Goal: Task Accomplishment & Management: Manage account settings

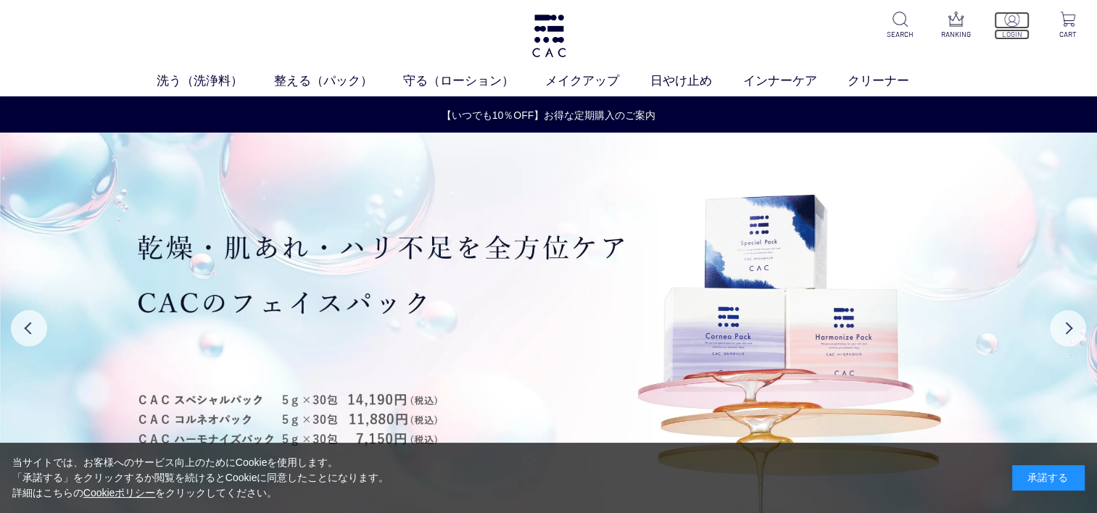
click at [1005, 23] on img at bounding box center [1011, 19] width 15 height 15
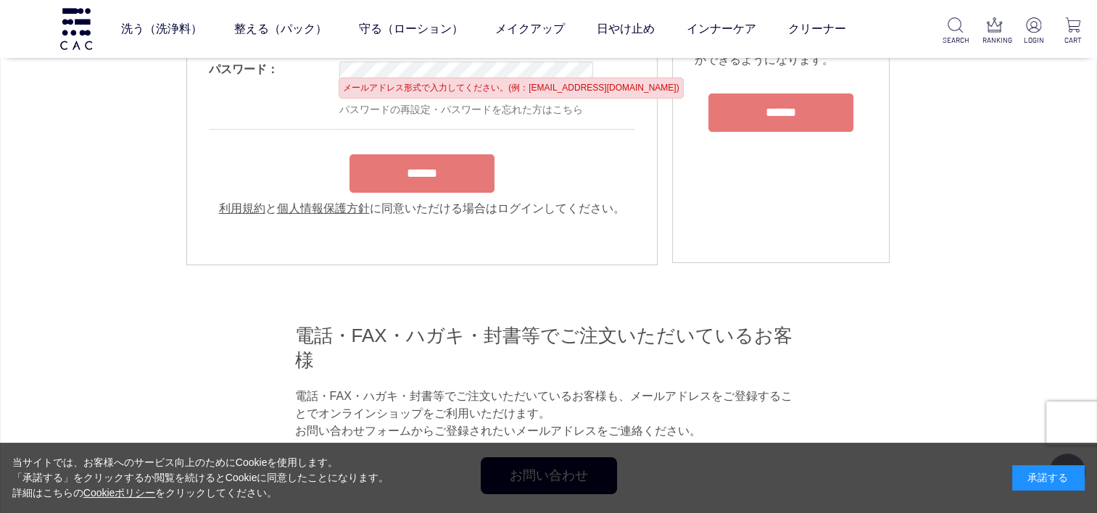
scroll to position [217, 0]
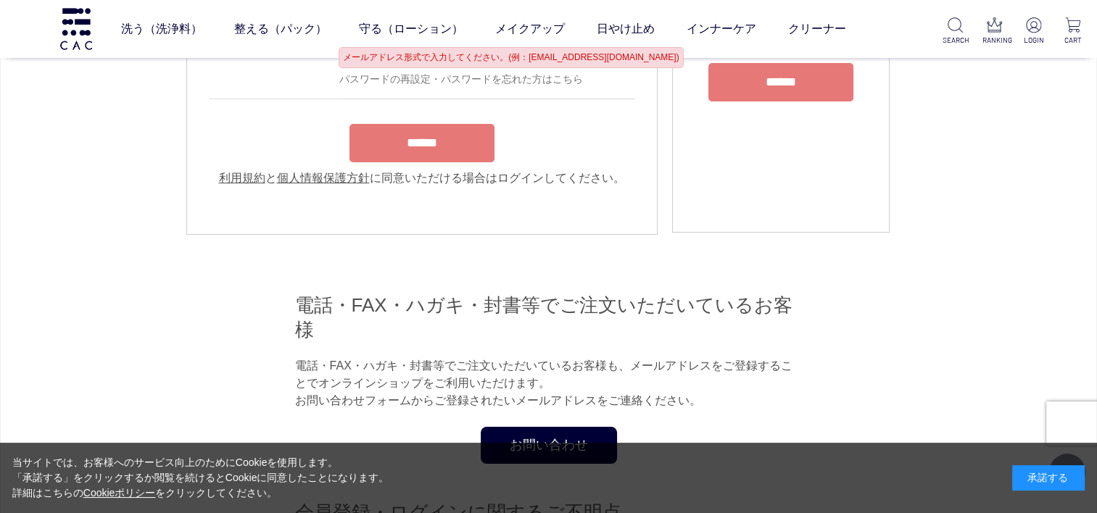
type input "**********"
click at [454, 142] on form "**********" at bounding box center [422, 74] width 426 height 225
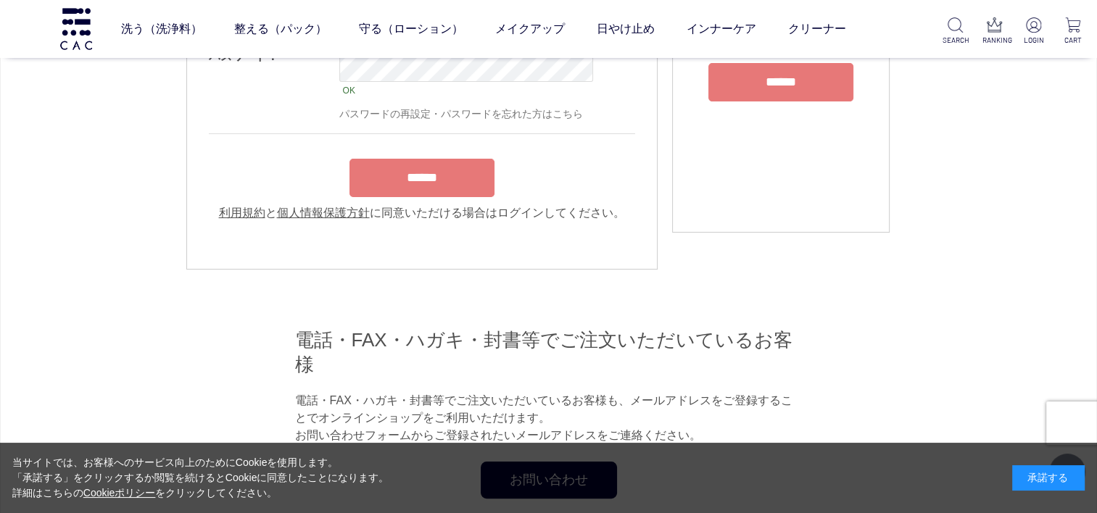
click at [448, 184] on input "******" at bounding box center [421, 178] width 145 height 38
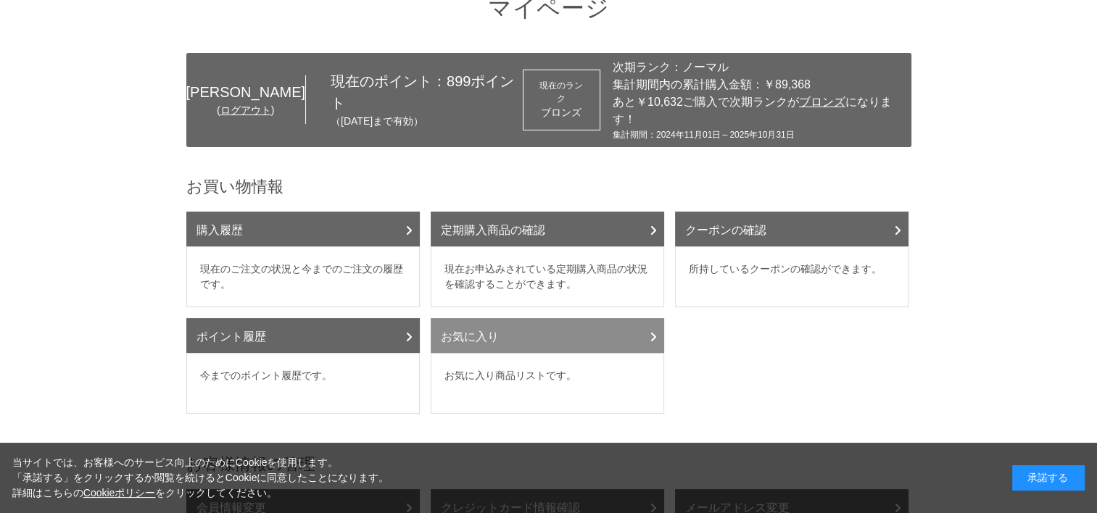
scroll to position [72, 0]
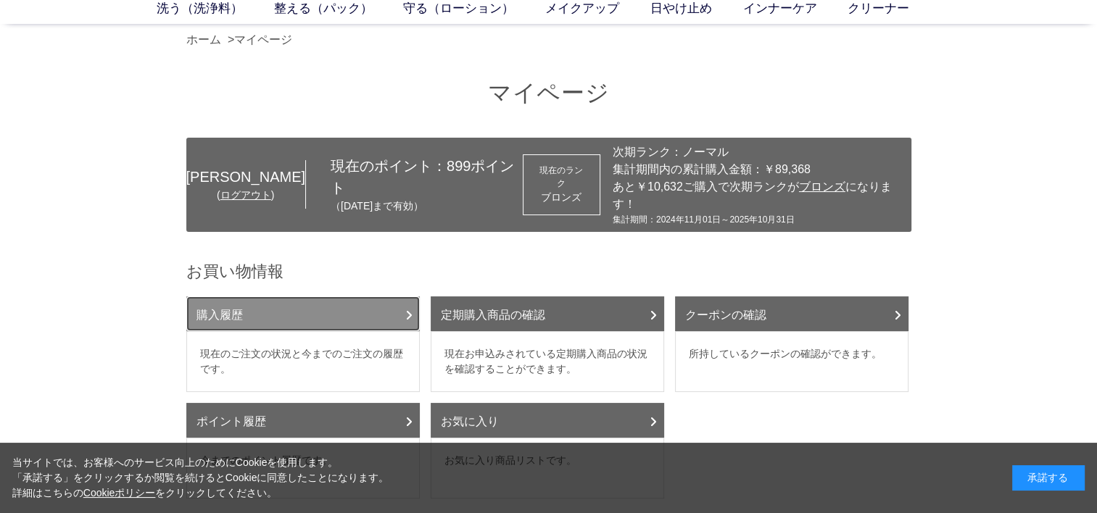
click at [389, 296] on link "購入履歴" at bounding box center [302, 313] width 233 height 35
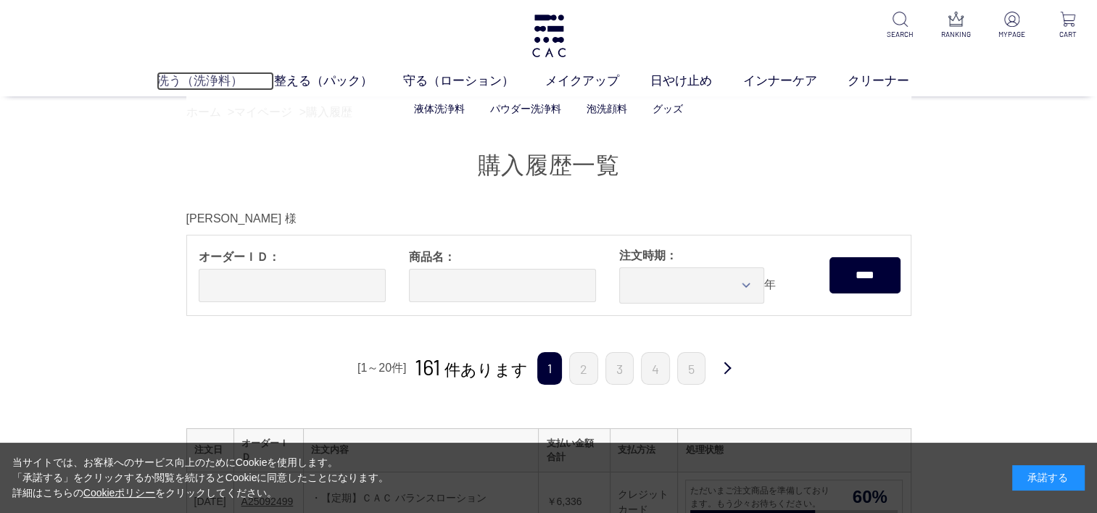
click at [198, 75] on link "洗う（洗浄料）" at bounding box center [215, 81] width 117 height 19
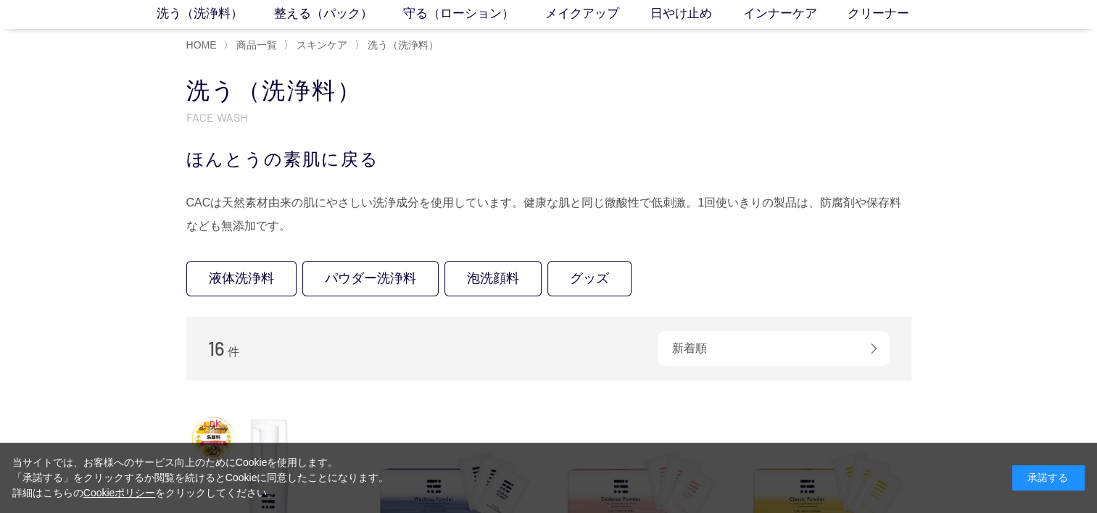
scroll to position [145, 0]
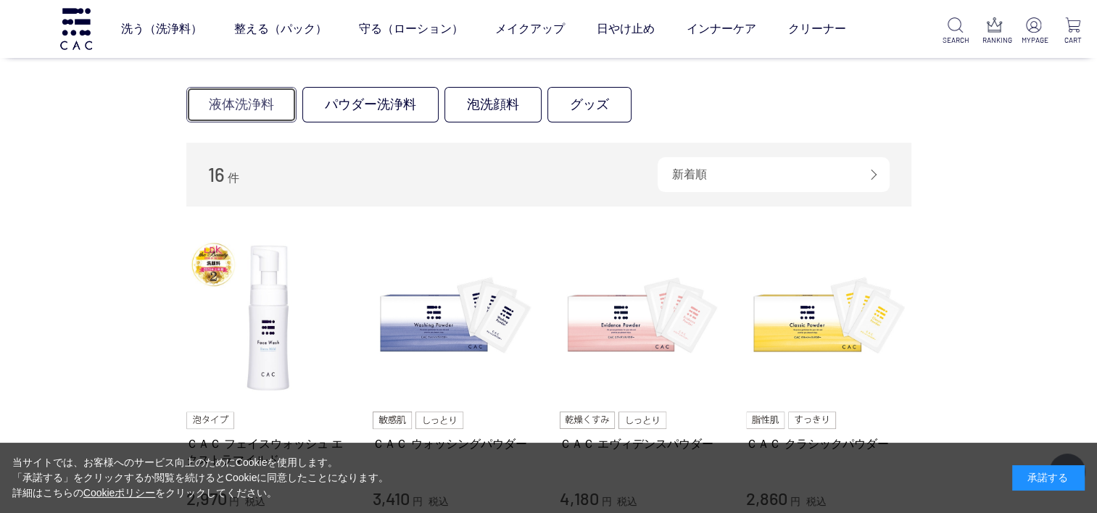
click at [238, 105] on link "液体洗浄料" at bounding box center [241, 105] width 110 height 36
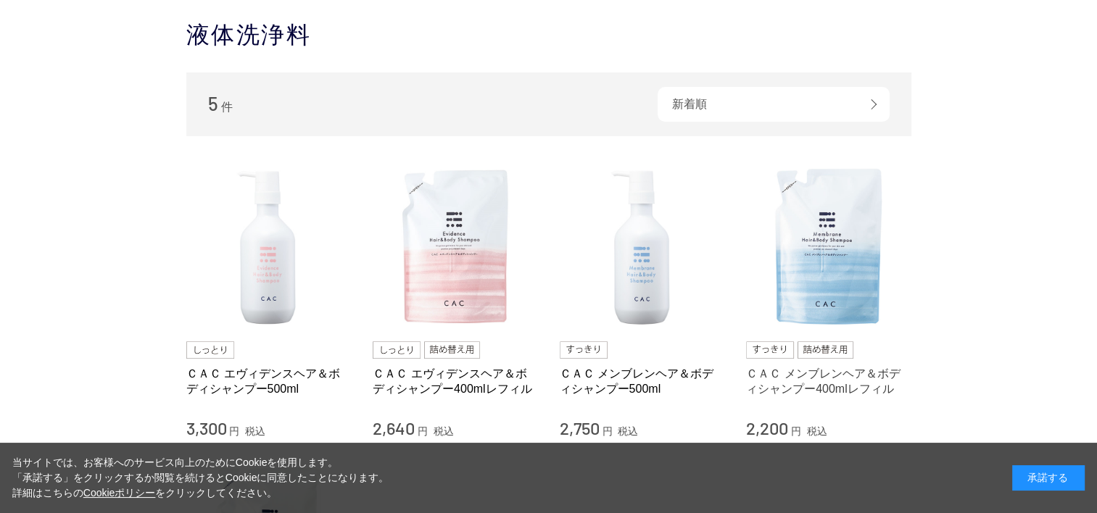
scroll to position [145, 0]
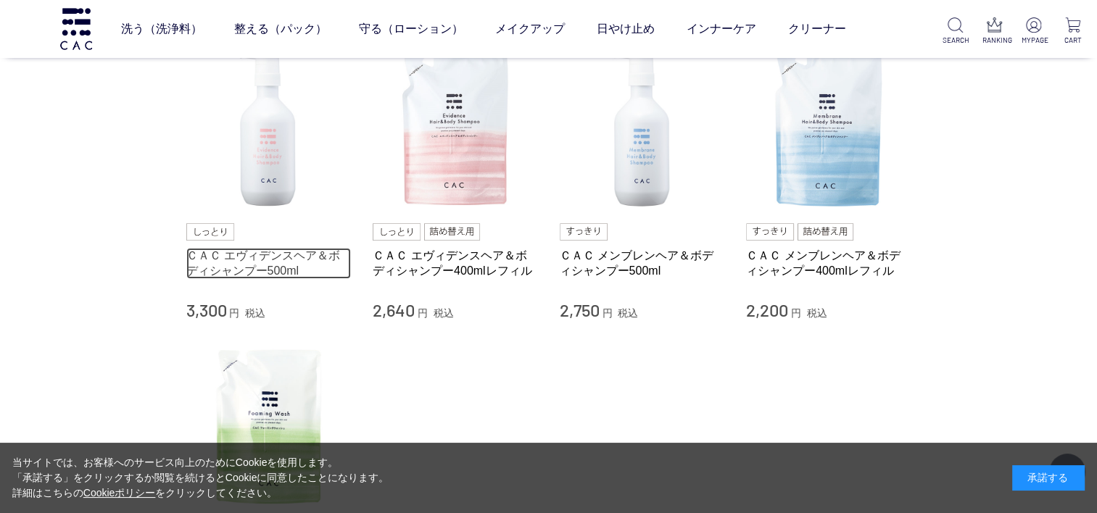
click at [261, 255] on link "ＣＡＣ エヴィデンスヘア＆ボディシャンプー500ml" at bounding box center [268, 263] width 165 height 31
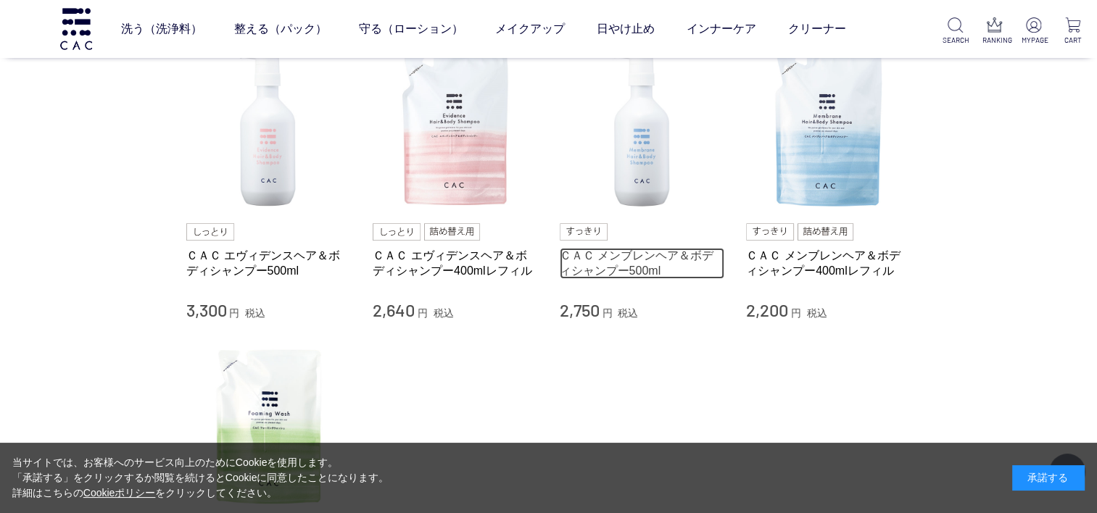
click at [660, 255] on link "ＣＡＣ メンブレンヘア＆ボディシャンプー500ml" at bounding box center [642, 263] width 165 height 31
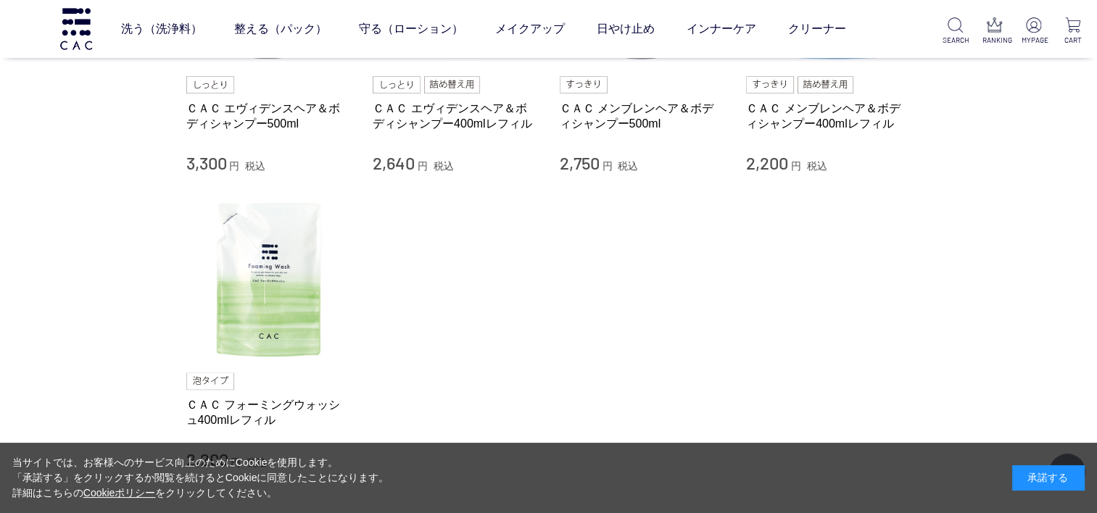
scroll to position [435, 0]
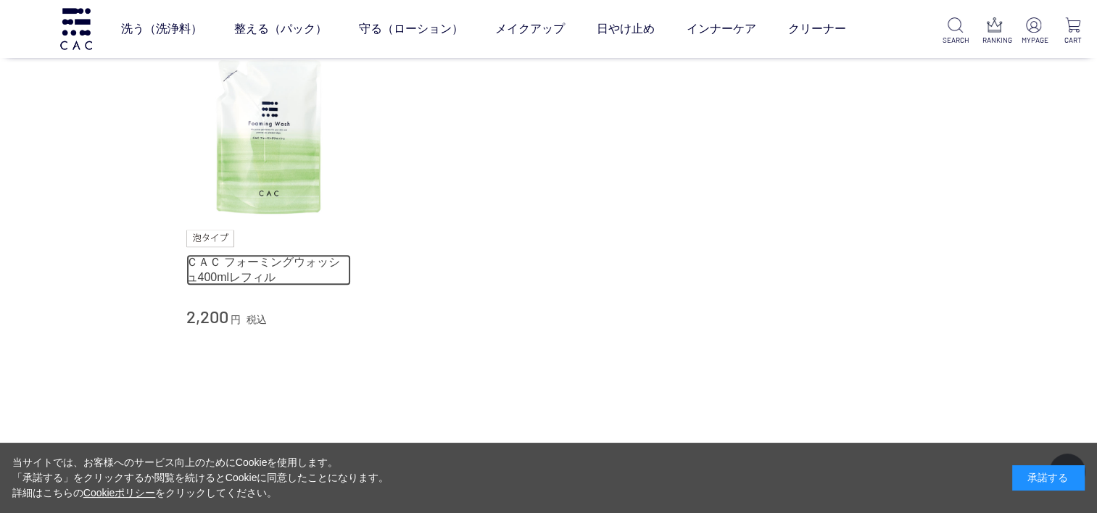
click at [249, 262] on link "ＣＡＣ フォーミングウォッシュ400mlレフィル" at bounding box center [268, 269] width 165 height 31
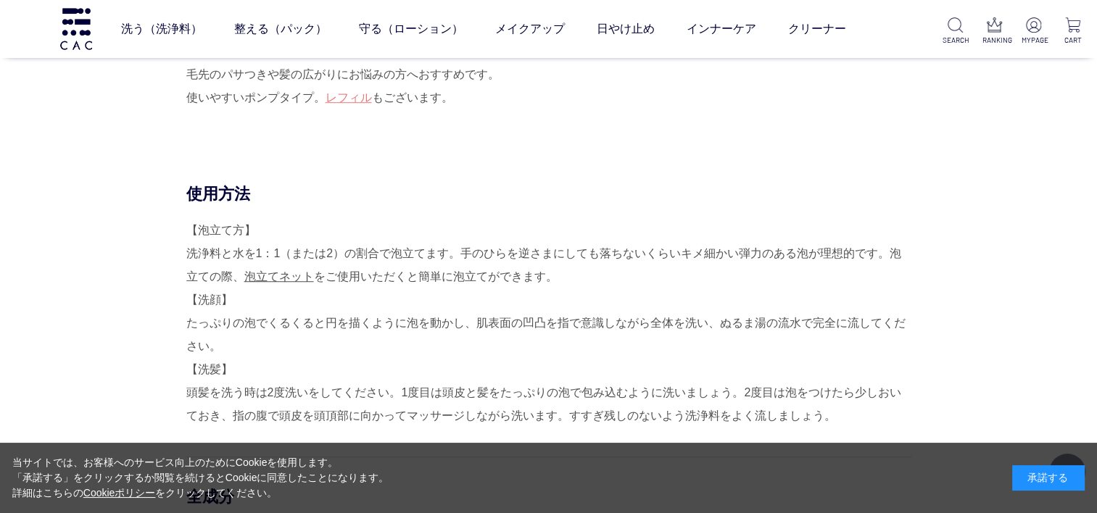
scroll to position [1015, 0]
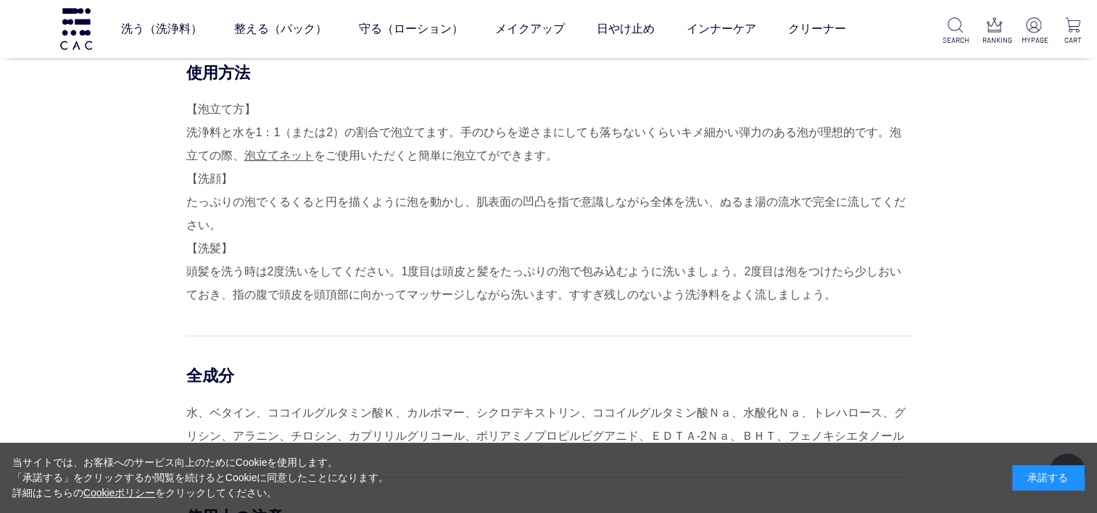
scroll to position [1160, 0]
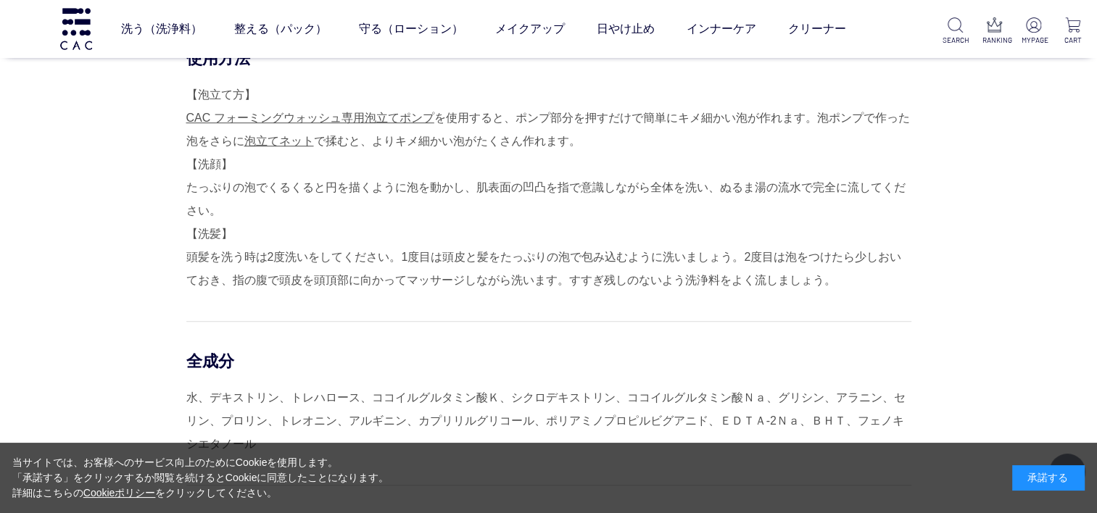
scroll to position [797, 0]
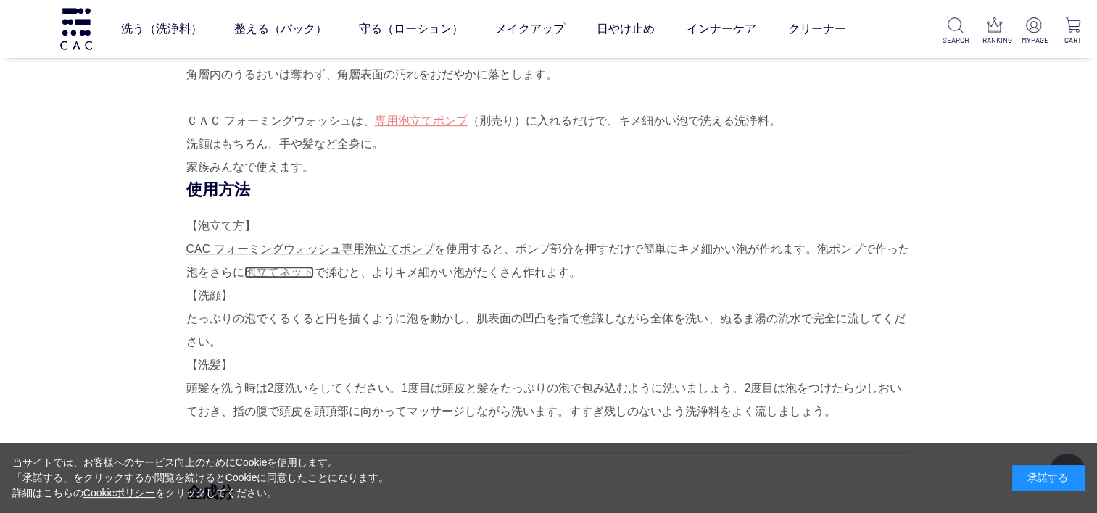
click at [299, 273] on link "泡立てネット" at bounding box center [279, 272] width 70 height 12
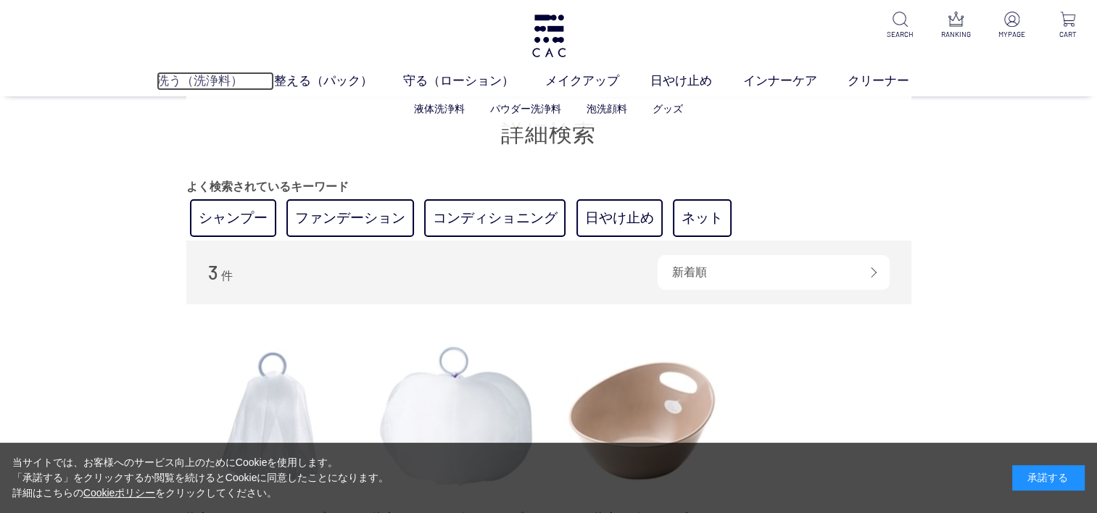
click at [180, 78] on link "洗う（洗浄料）" at bounding box center [215, 81] width 117 height 19
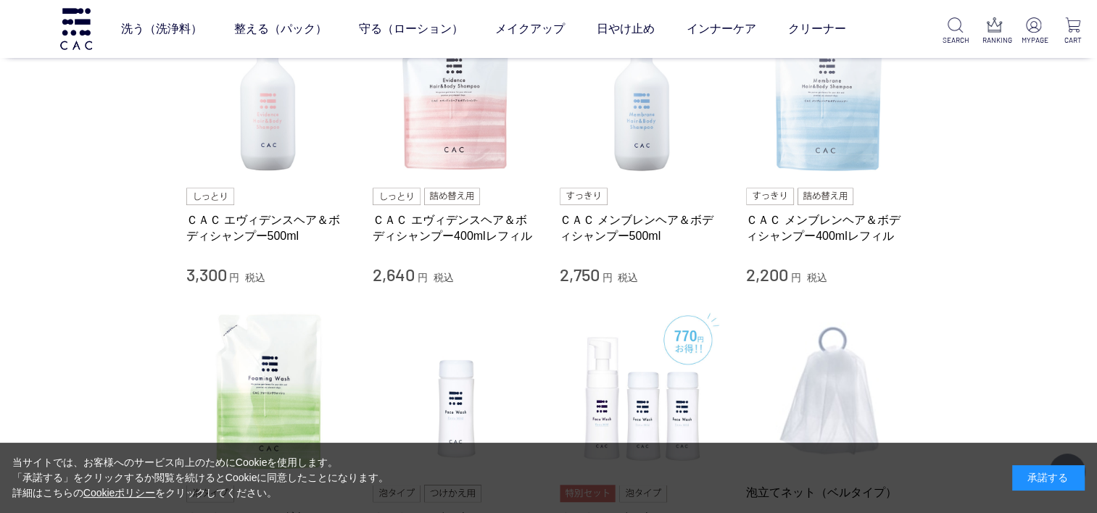
scroll to position [652, 0]
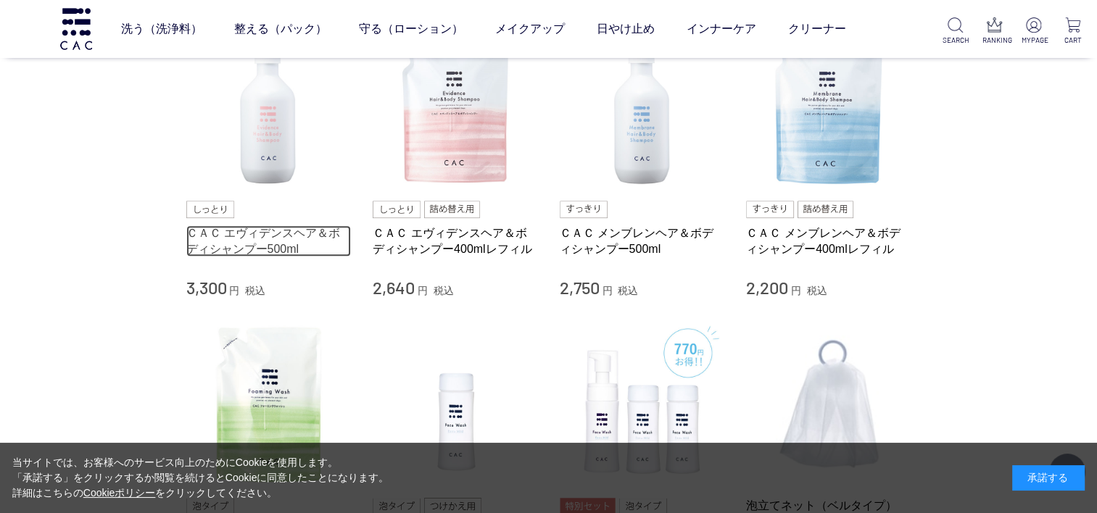
click at [265, 236] on link "ＣＡＣ エヴィデンスヘア＆ボディシャンプー500ml" at bounding box center [268, 240] width 165 height 31
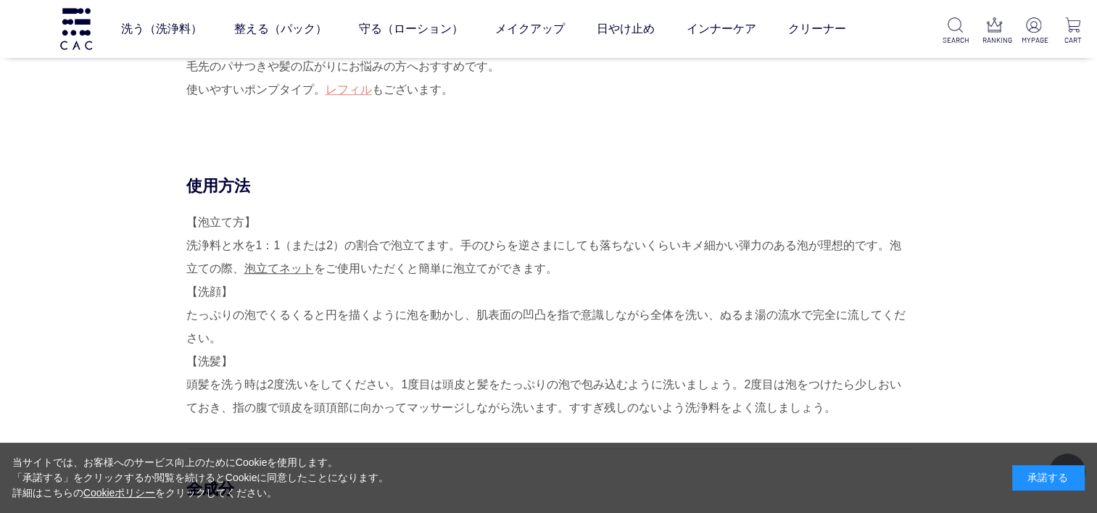
scroll to position [1015, 0]
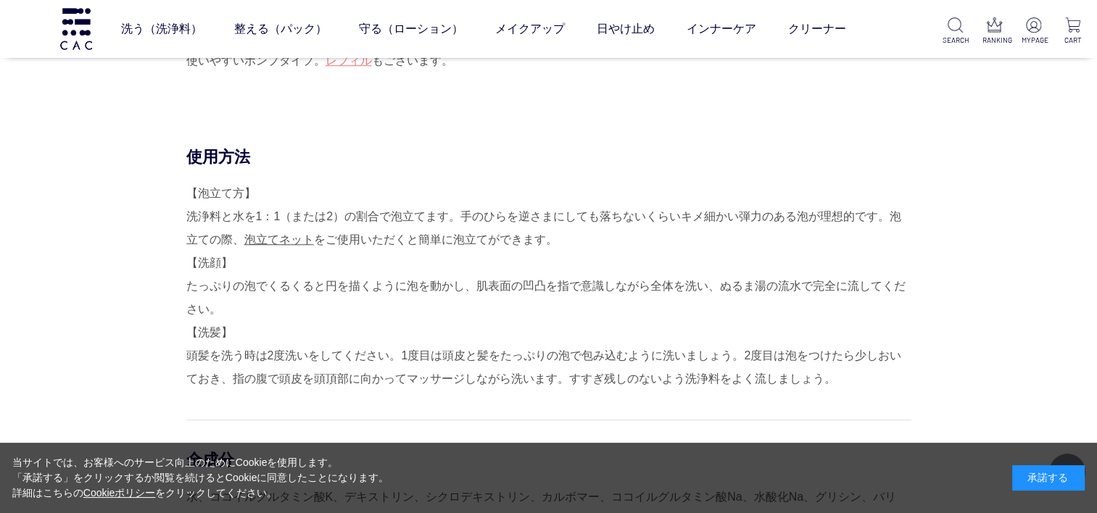
drag, startPoint x: 542, startPoint y: 265, endPoint x: 496, endPoint y: 223, distance: 62.6
click at [534, 257] on div "【泡立て方】 洗浄料と水を1：1（または2）の割合で泡立てます。手のひらを逆さまにしても落ちないくらいキメ細かい弾力のある泡が理想的です。泡立ての際、 泡立て…" at bounding box center [548, 286] width 725 height 209
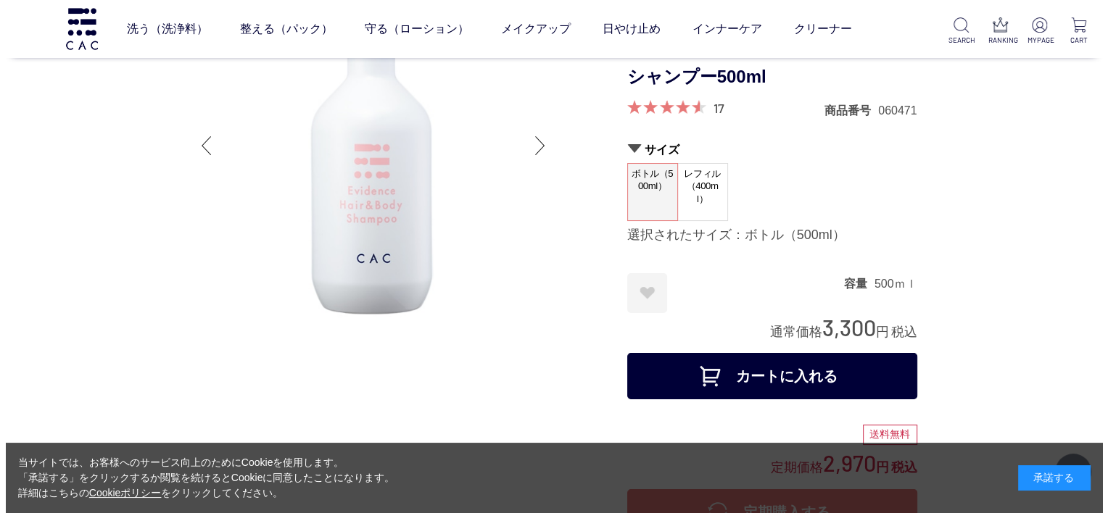
scroll to position [0, 0]
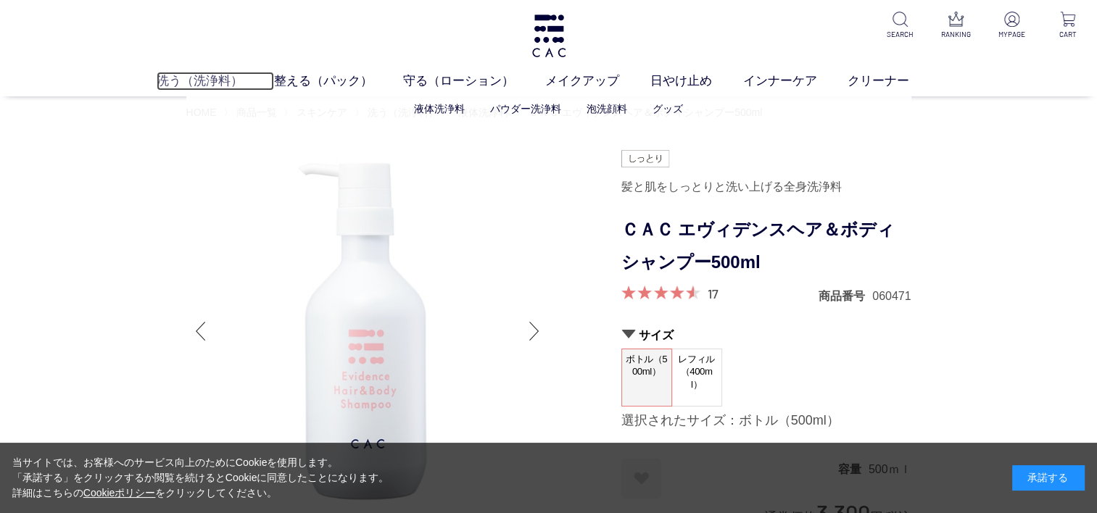
click at [186, 80] on link "洗う（洗浄料）" at bounding box center [215, 81] width 117 height 19
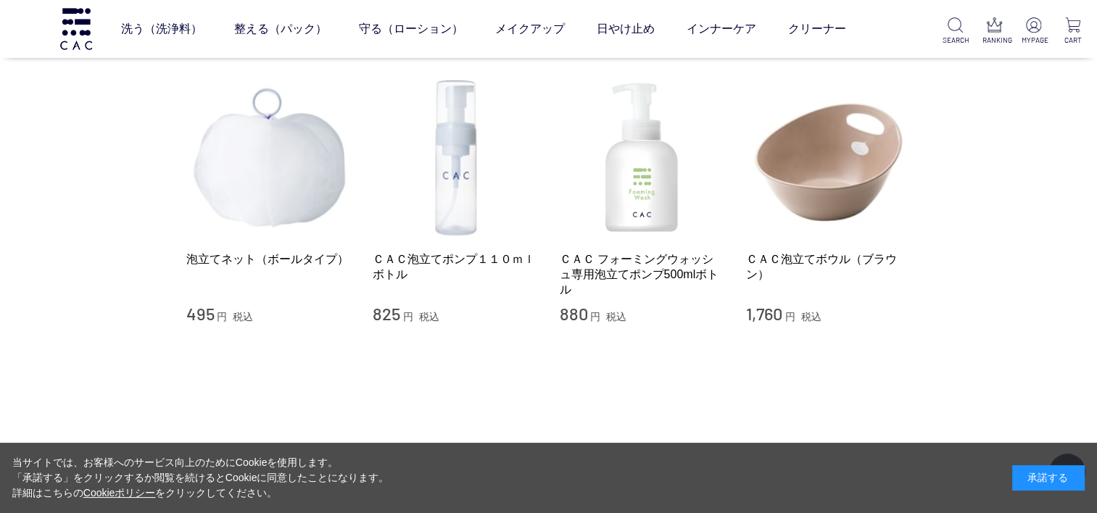
scroll to position [1232, 0]
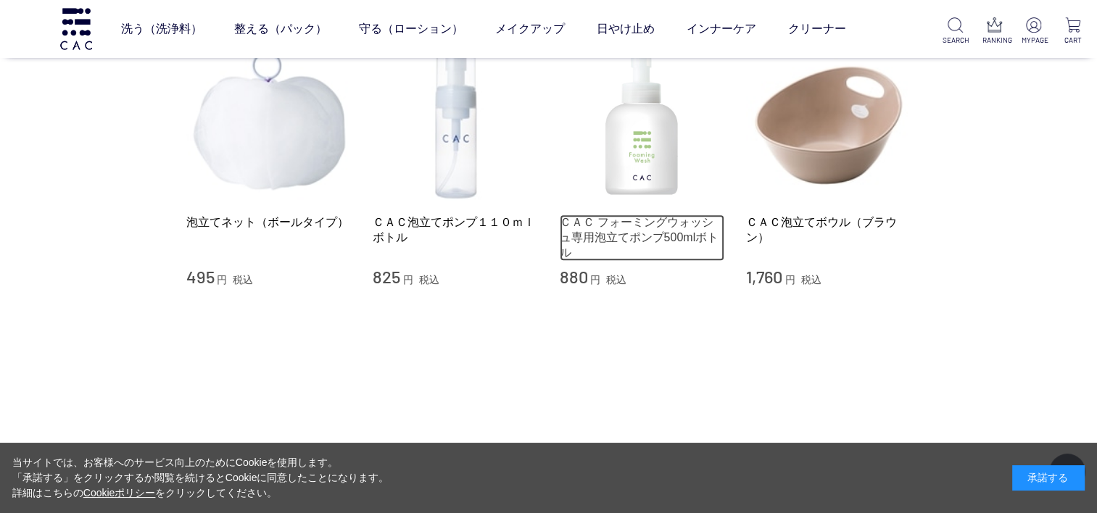
click at [623, 217] on link "ＣＡＣ フォーミングウォッシュ専用泡立てポンプ500mlボトル" at bounding box center [642, 238] width 165 height 46
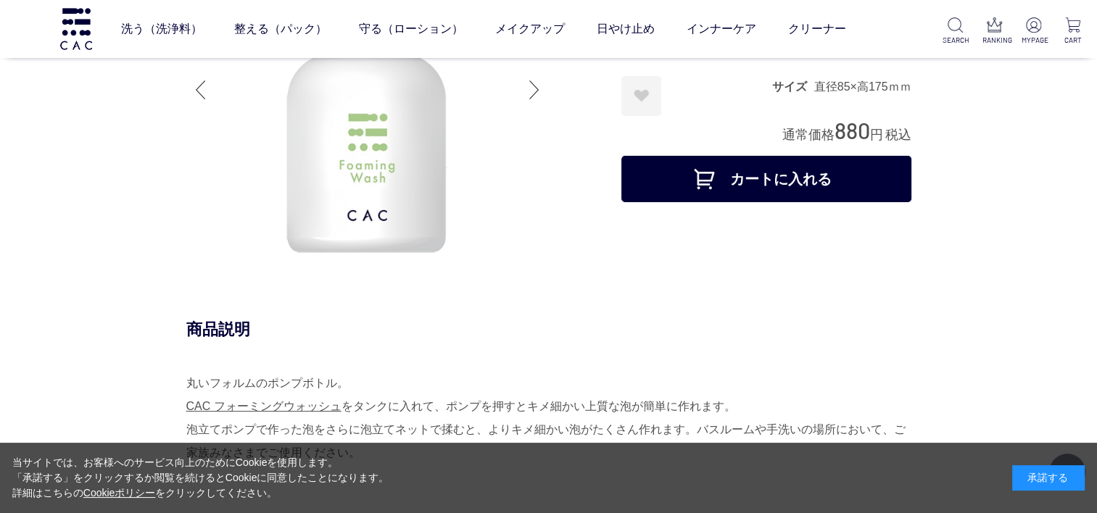
scroll to position [217, 0]
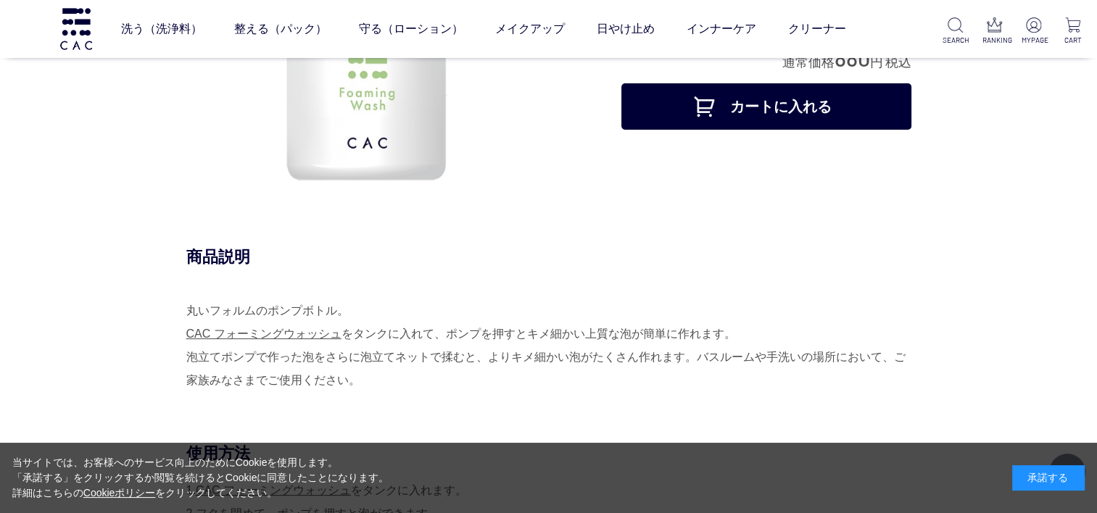
click at [757, 112] on button "カートに入れる" at bounding box center [766, 106] width 290 height 46
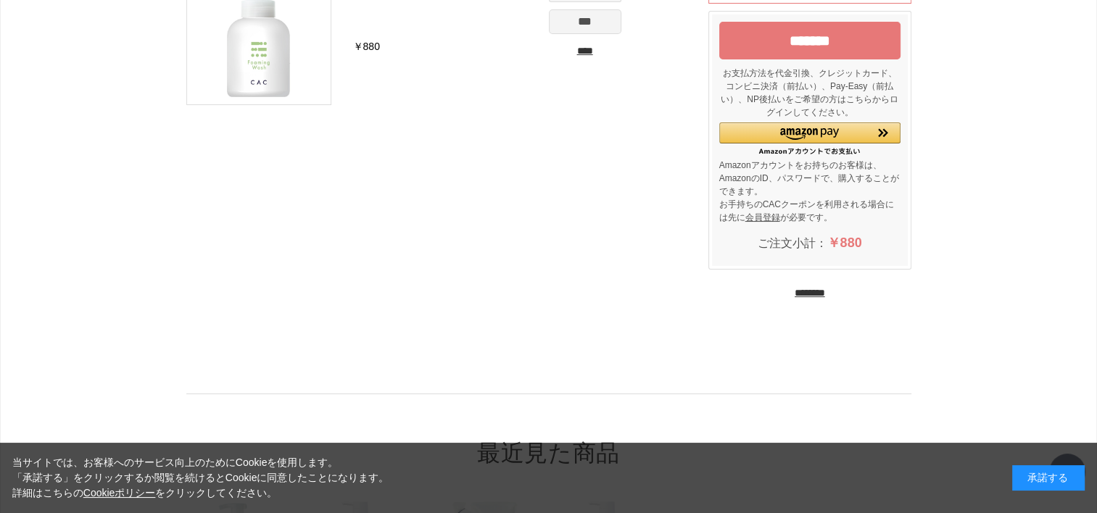
scroll to position [362, 0]
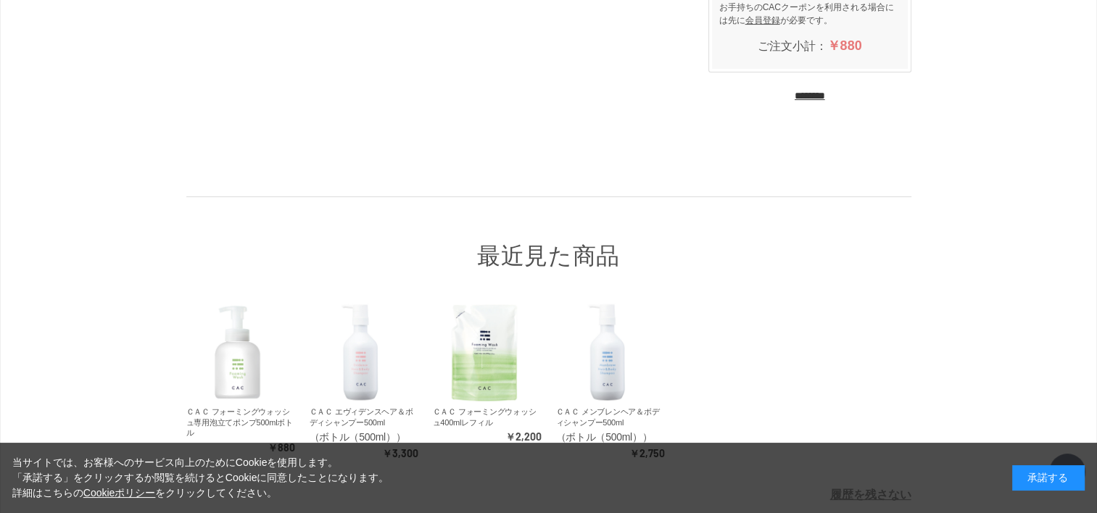
click at [815, 103] on input "********" at bounding box center [809, 96] width 30 height 14
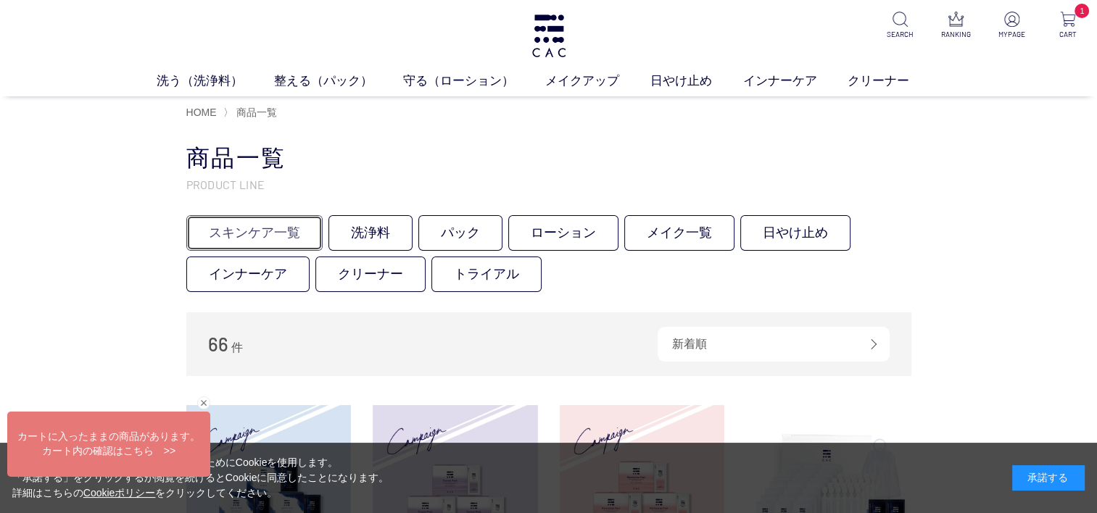
click at [276, 234] on link "スキンケア一覧" at bounding box center [254, 233] width 136 height 36
click at [352, 232] on link "洗浄料" at bounding box center [370, 233] width 84 height 36
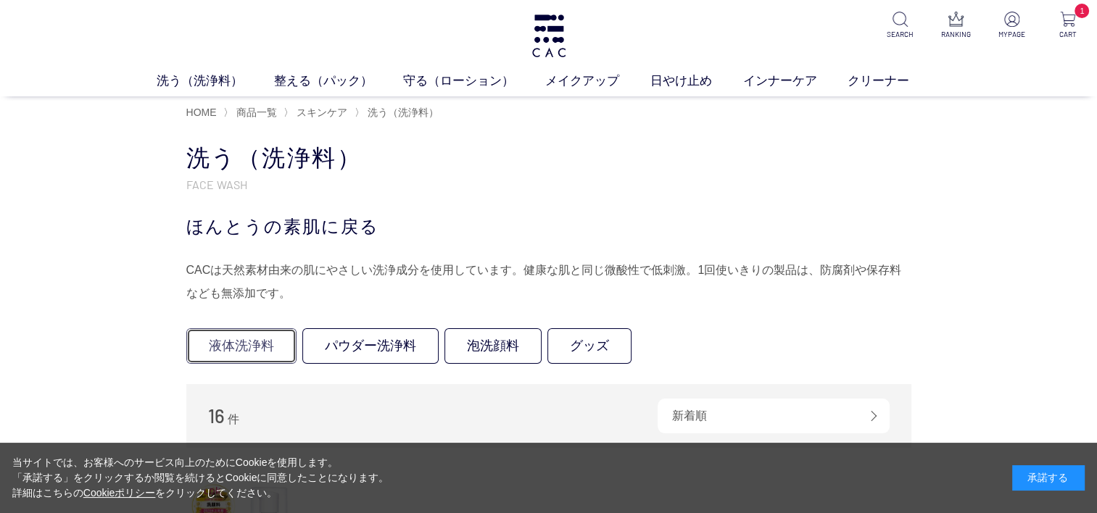
click at [260, 345] on link "液体洗浄料" at bounding box center [241, 346] width 110 height 36
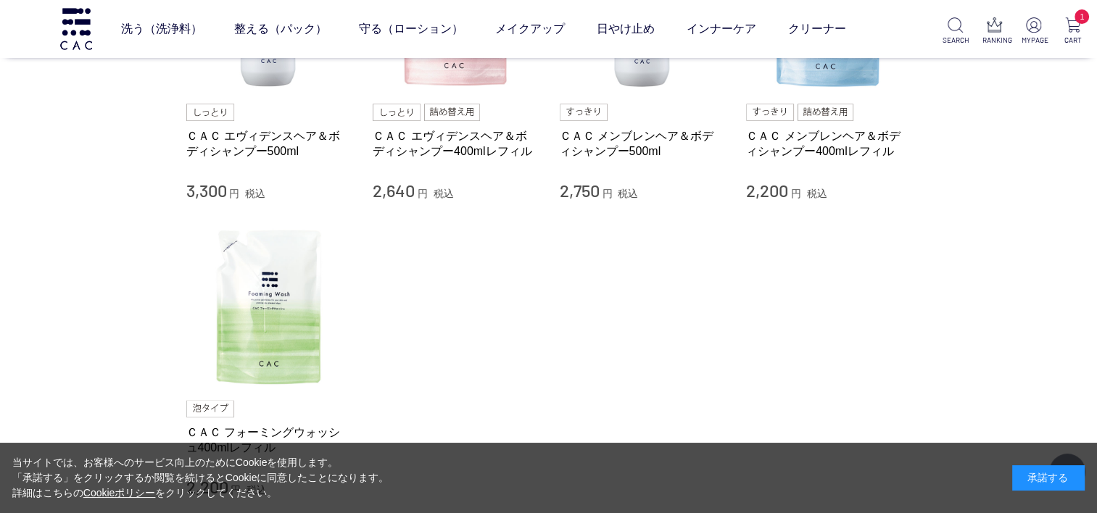
scroll to position [290, 0]
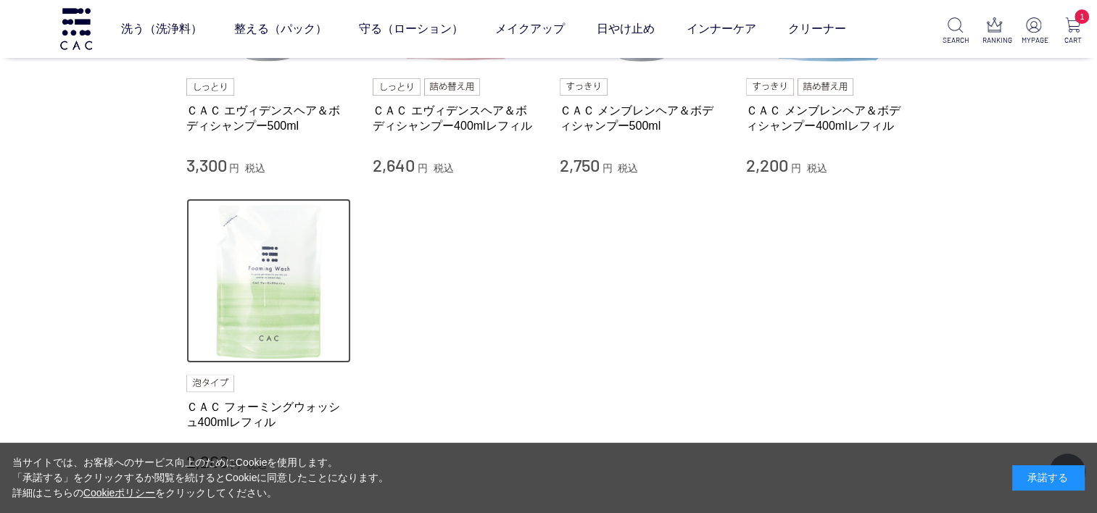
click at [273, 319] on img at bounding box center [268, 281] width 165 height 165
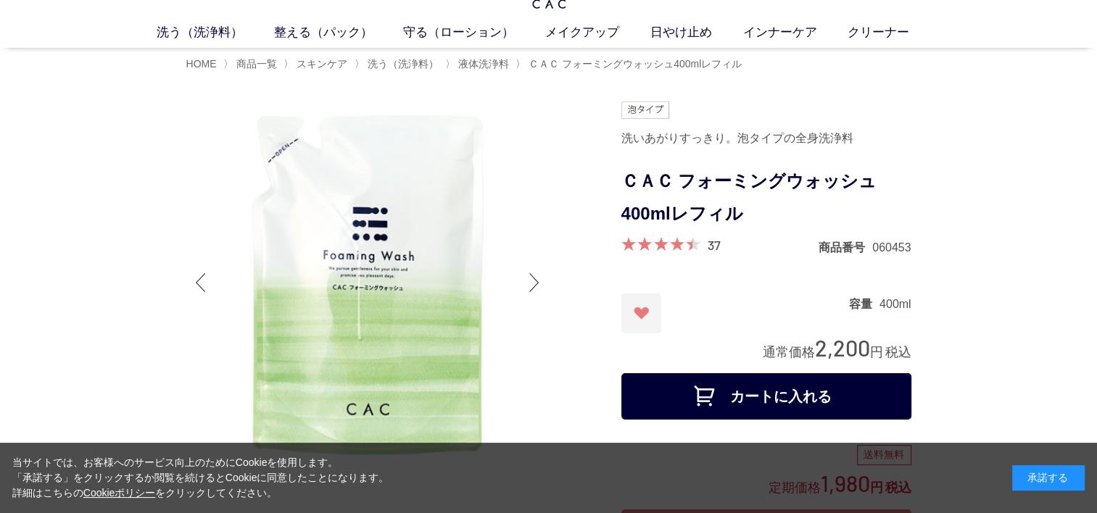
scroll to position [72, 0]
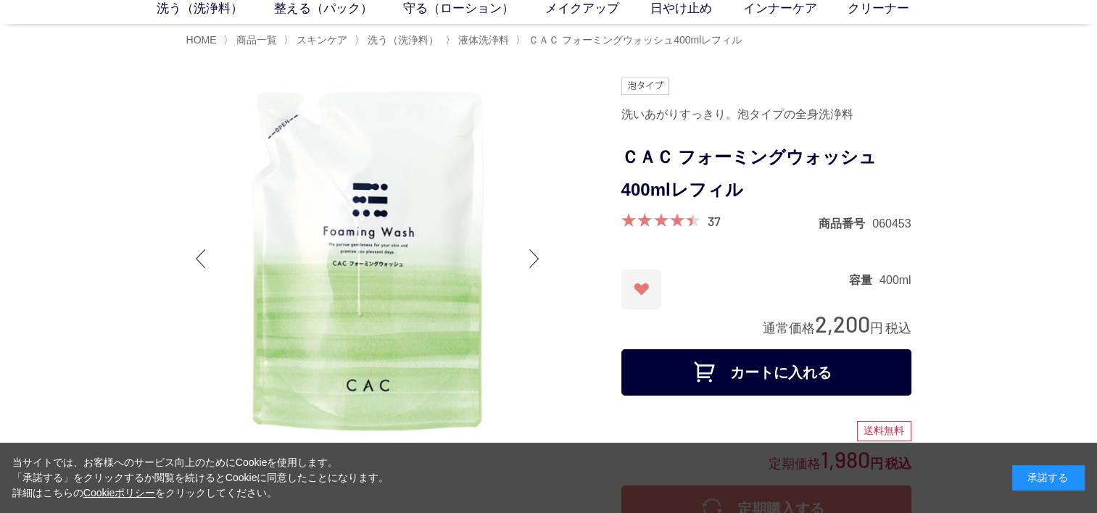
click at [735, 369] on button "カートに入れる" at bounding box center [766, 372] width 290 height 46
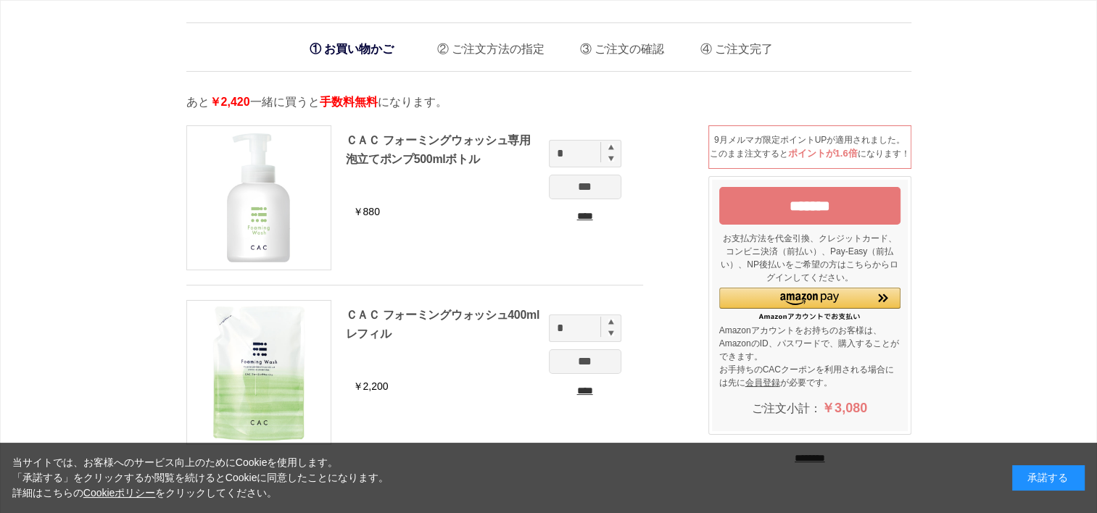
click at [612, 320] on img at bounding box center [611, 322] width 6 height 6
type input "*"
click at [591, 360] on input "***" at bounding box center [585, 361] width 72 height 25
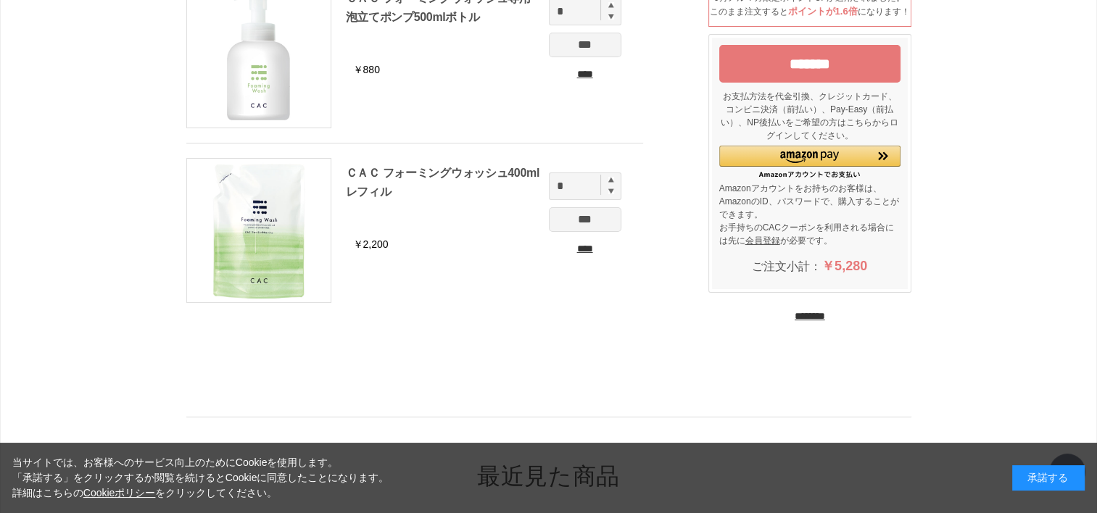
scroll to position [290, 0]
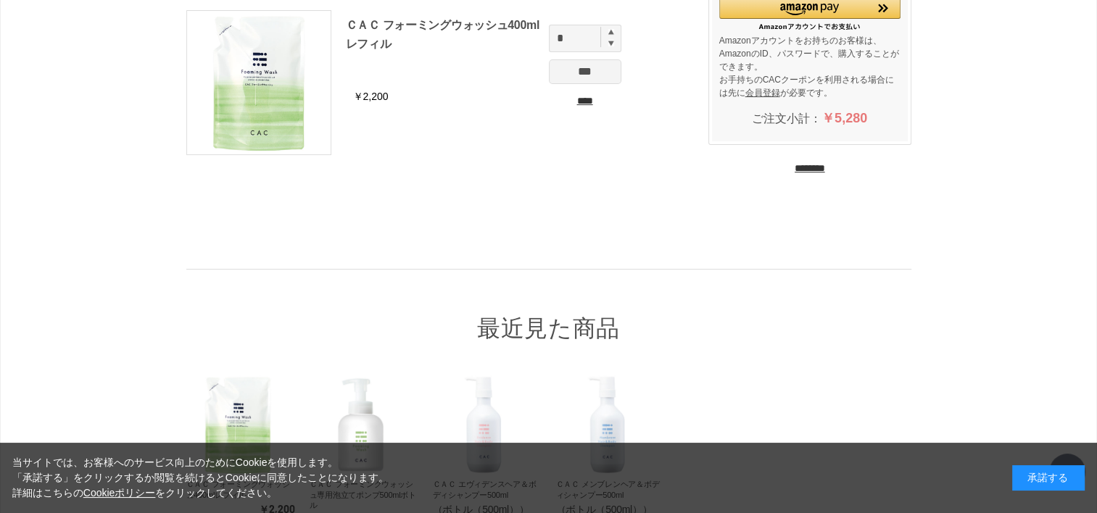
click at [815, 175] on input "********" at bounding box center [809, 169] width 30 height 14
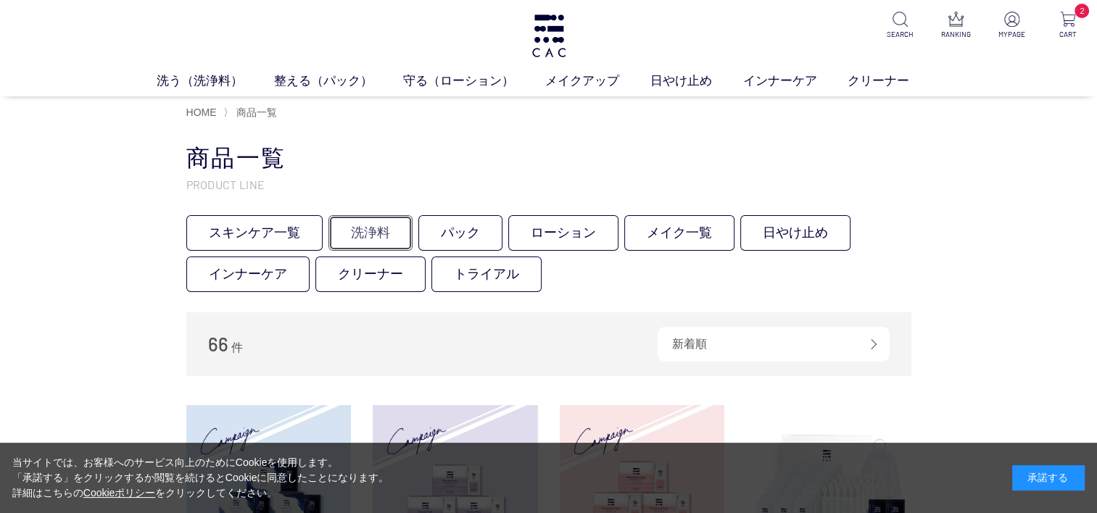
click at [352, 232] on link "洗浄料" at bounding box center [370, 233] width 84 height 36
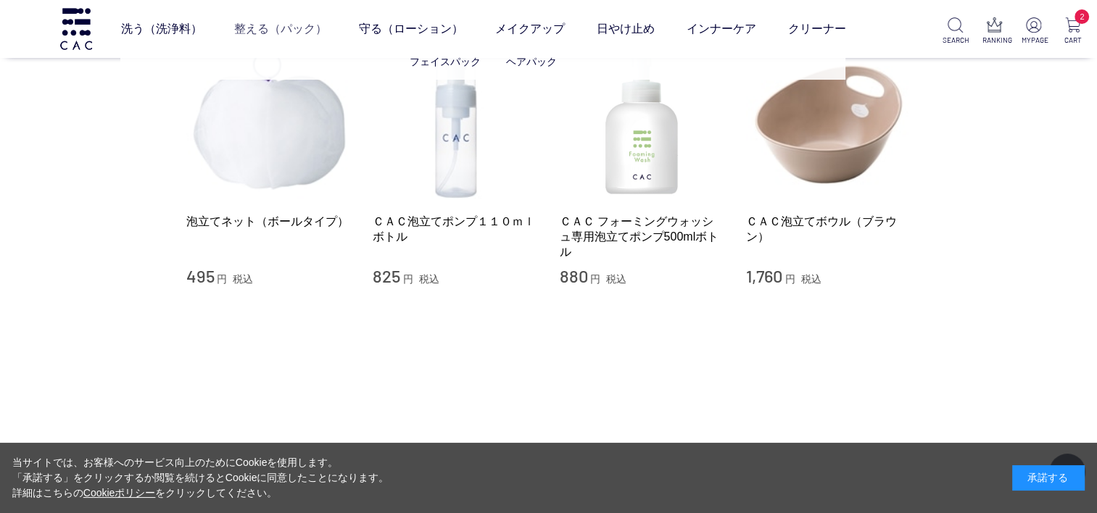
scroll to position [1232, 0]
click at [65, 26] on img at bounding box center [76, 28] width 36 height 41
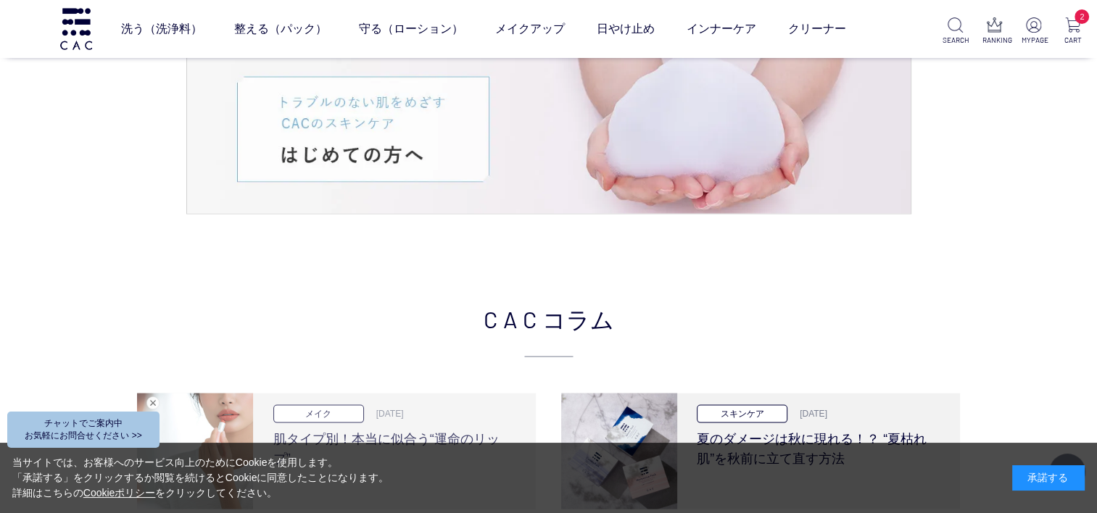
scroll to position [2827, 0]
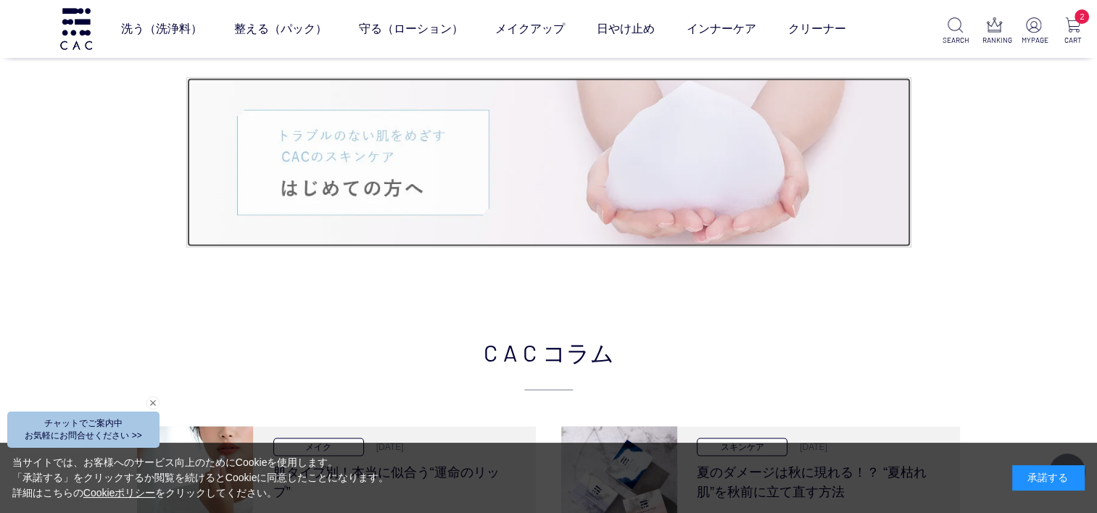
click at [375, 161] on img at bounding box center [548, 162] width 723 height 169
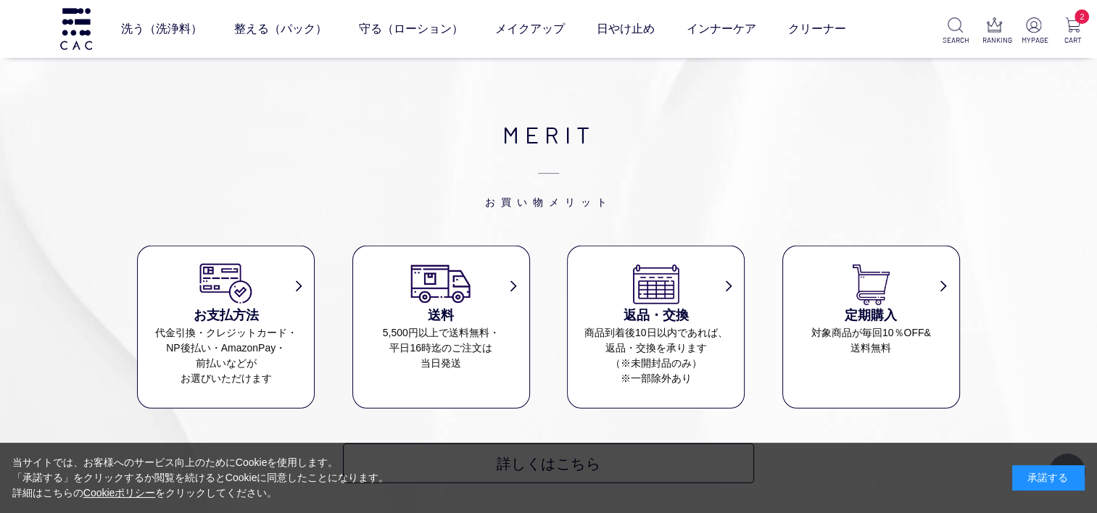
scroll to position [9858, 0]
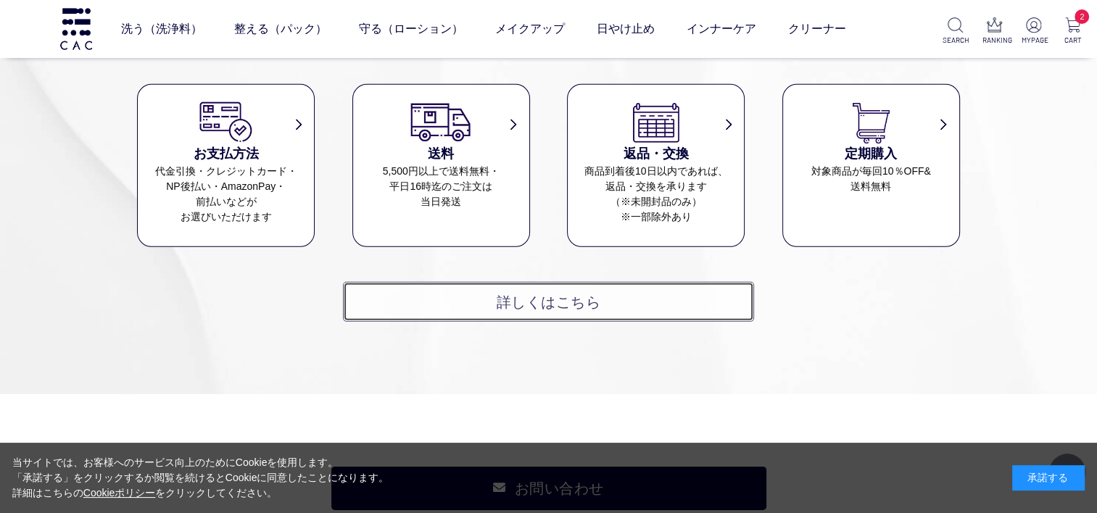
click at [544, 282] on link "詳しくはこちら" at bounding box center [548, 302] width 411 height 40
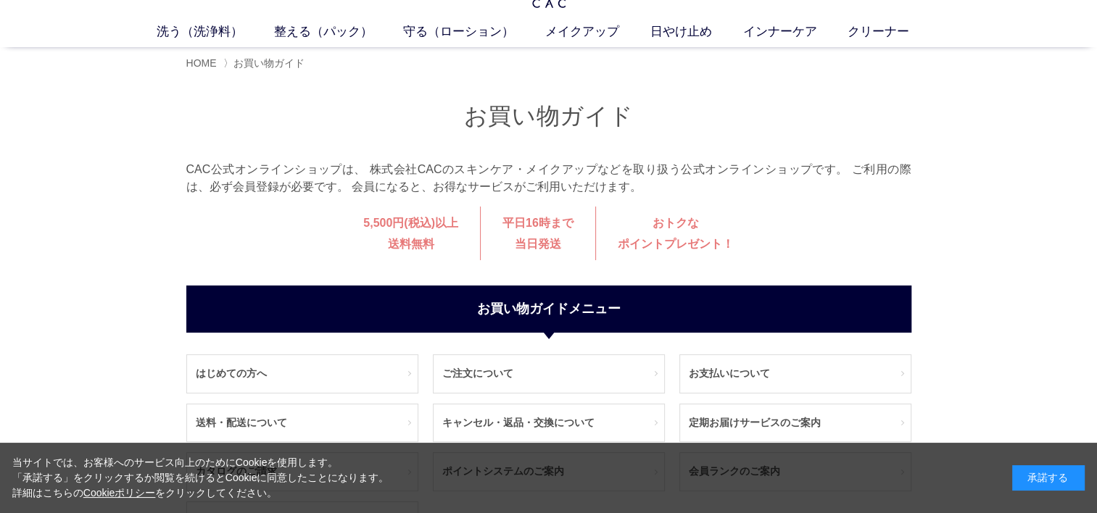
scroll to position [145, 0]
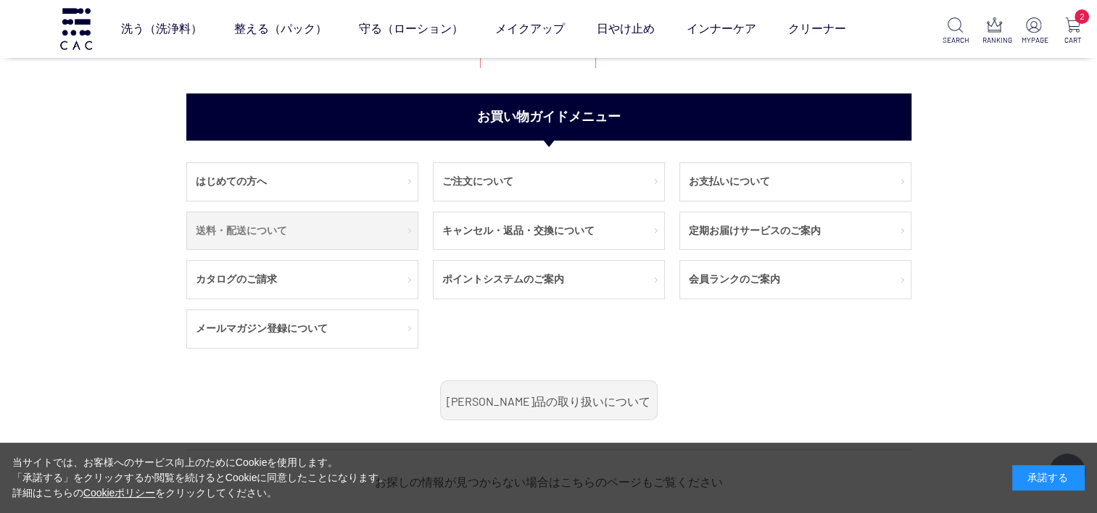
click at [241, 236] on link "送料・配送について" at bounding box center [302, 231] width 231 height 38
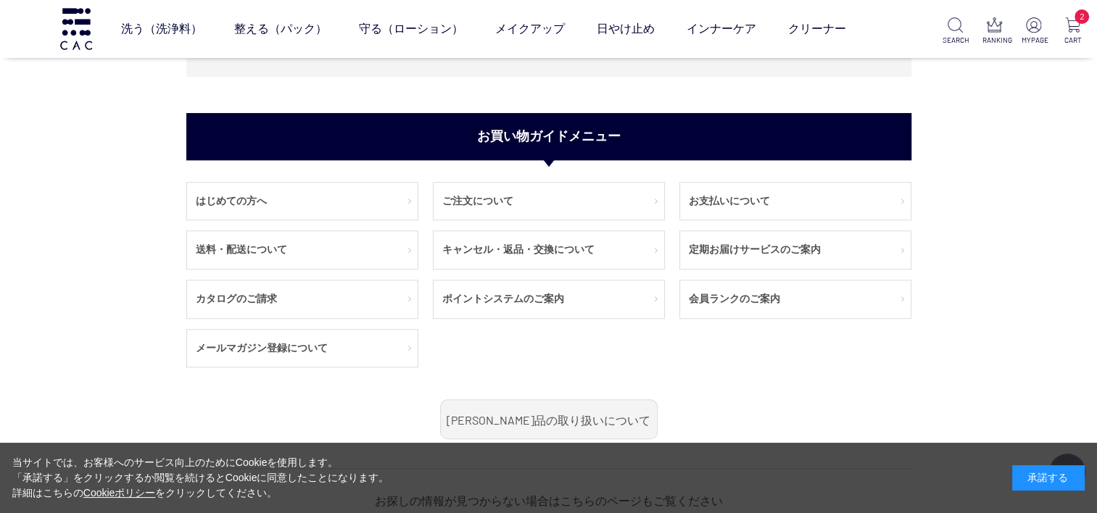
scroll to position [652, 0]
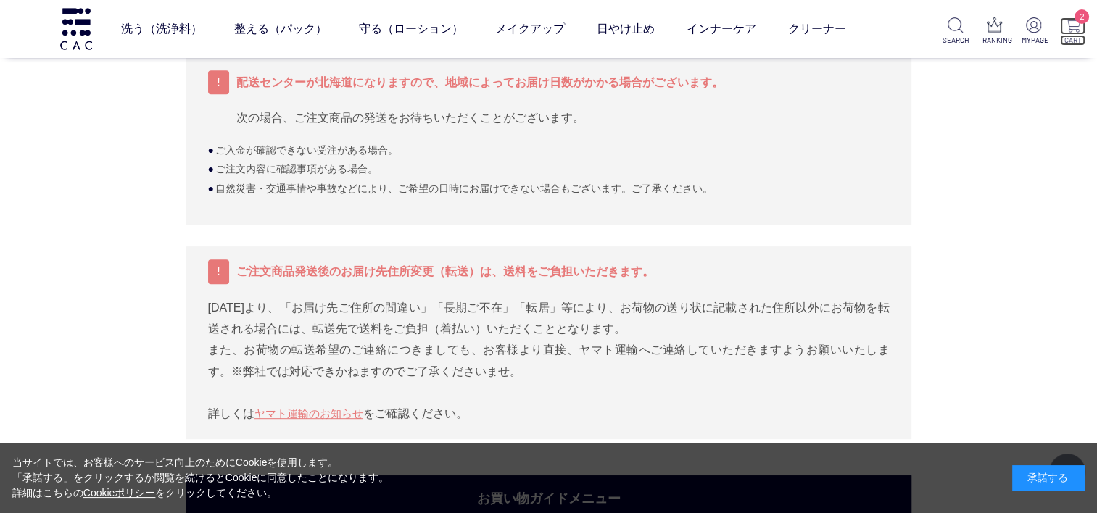
click at [1081, 28] on p "2" at bounding box center [1072, 25] width 25 height 17
click at [1030, 31] on img at bounding box center [1033, 24] width 15 height 15
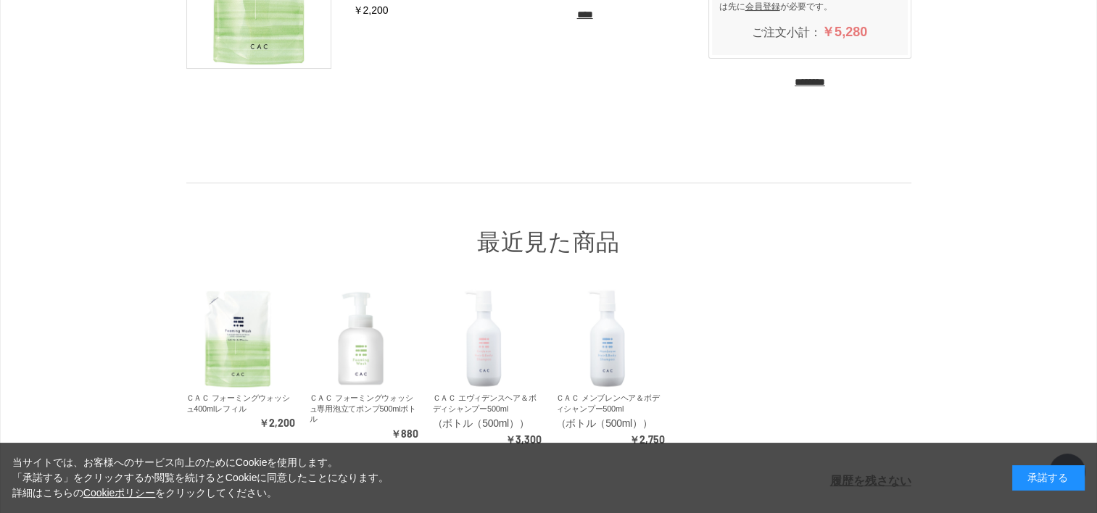
scroll to position [541, 0]
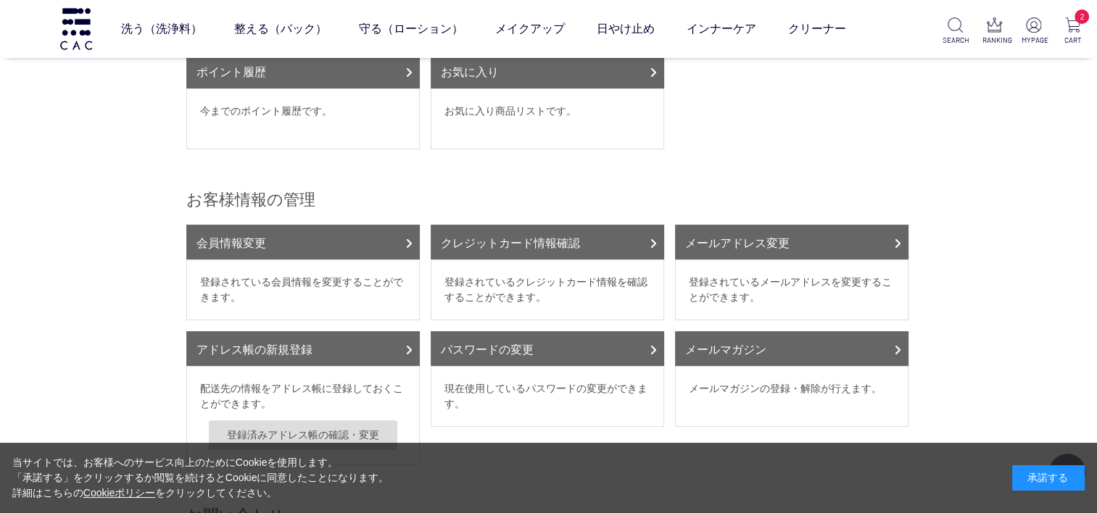
scroll to position [362, 0]
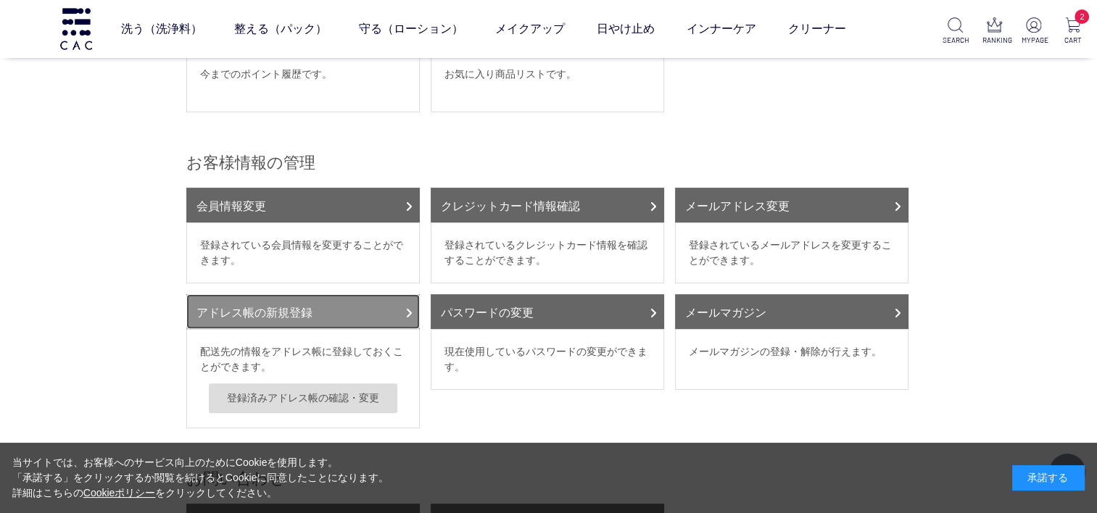
click at [307, 294] on link "アドレス帳の新規登録" at bounding box center [302, 311] width 233 height 35
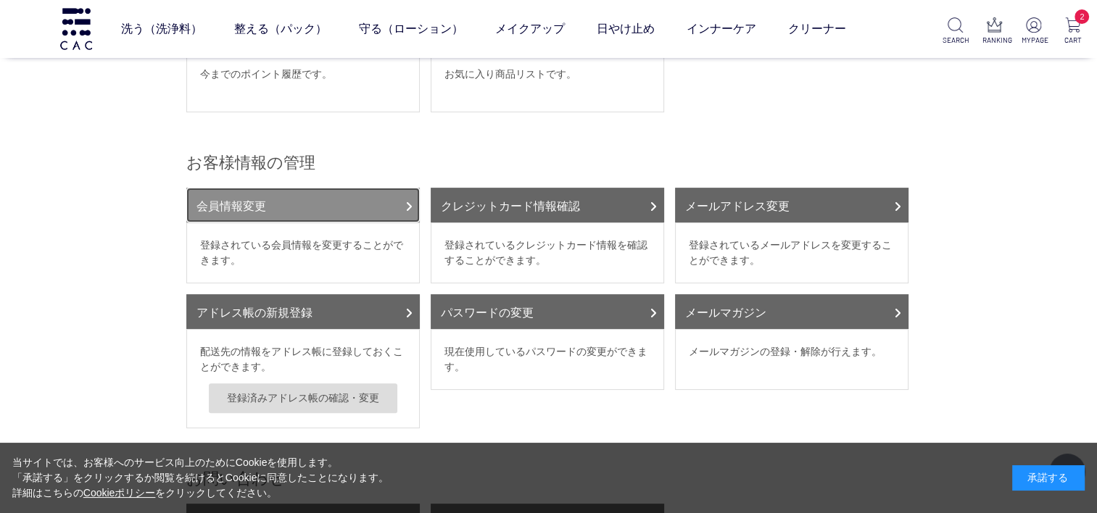
click at [346, 192] on link "会員情報変更" at bounding box center [302, 205] width 233 height 35
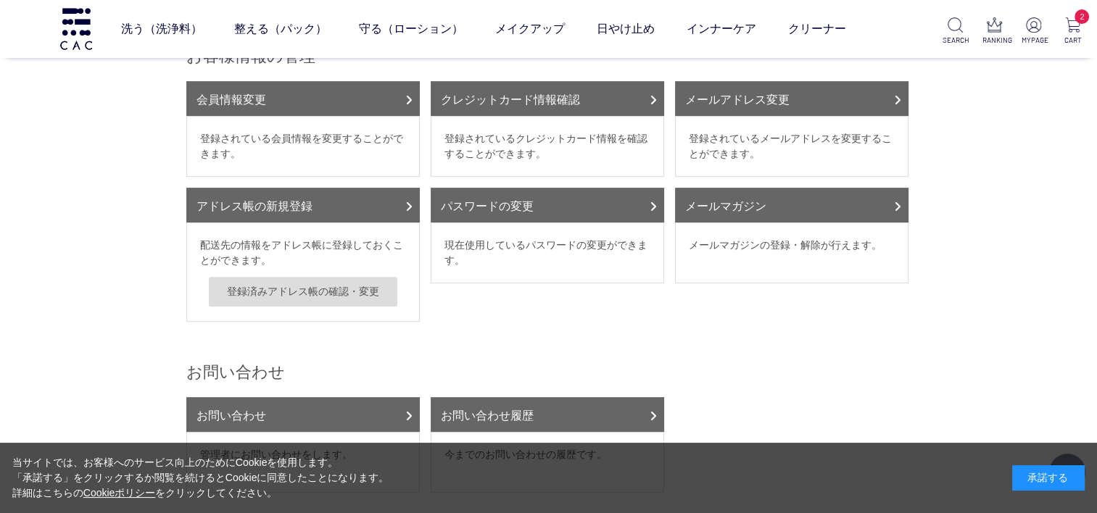
scroll to position [435, 0]
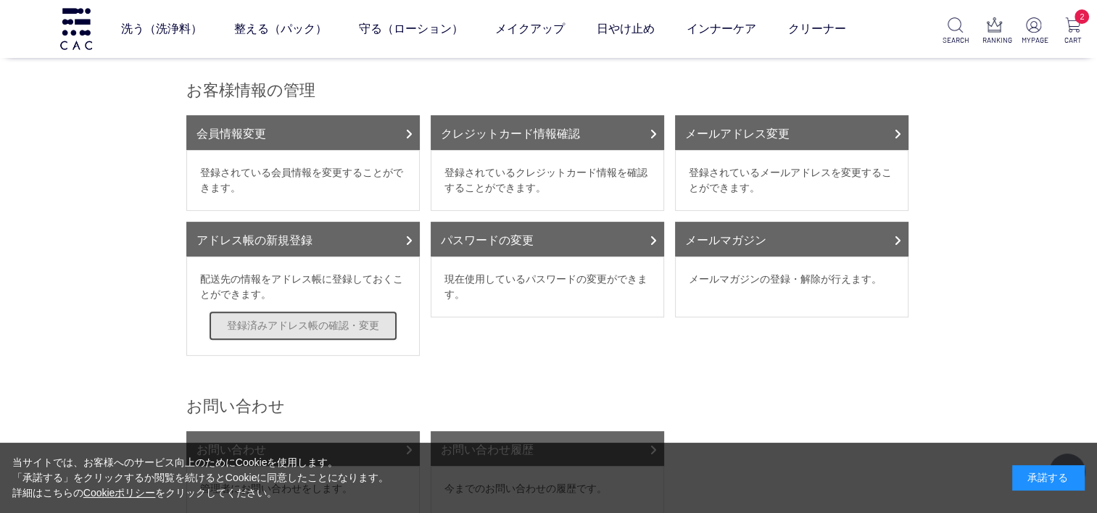
click at [357, 313] on link "登録済みアドレス帳の確認・変更" at bounding box center [303, 326] width 188 height 30
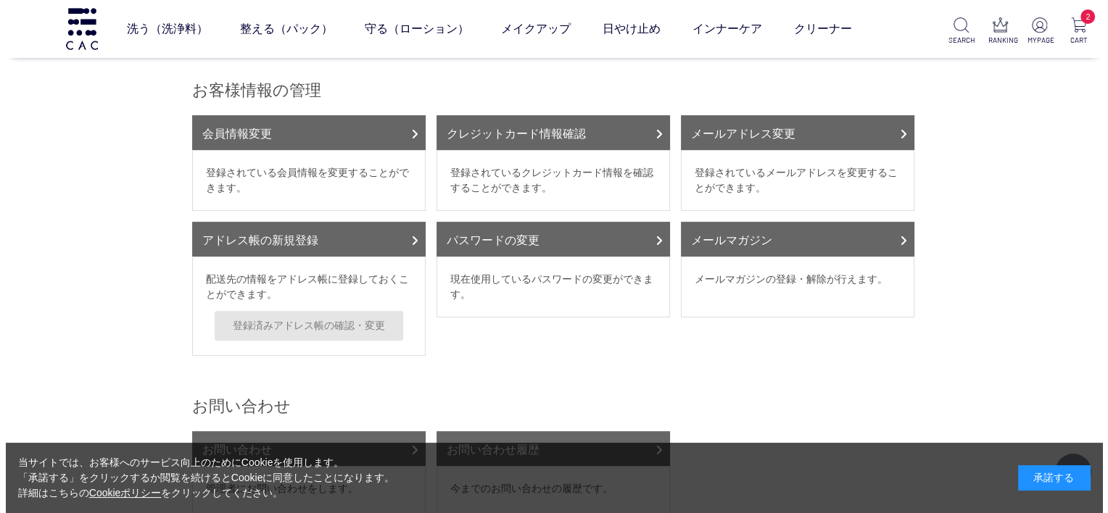
scroll to position [0, 0]
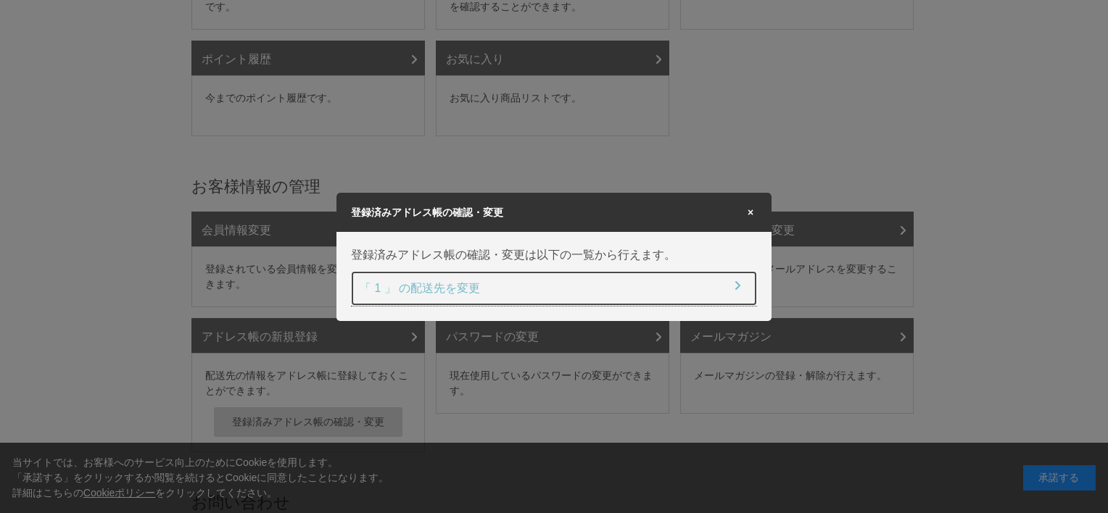
click at [462, 286] on link "「 1 」 の配送先を変更" at bounding box center [554, 288] width 406 height 35
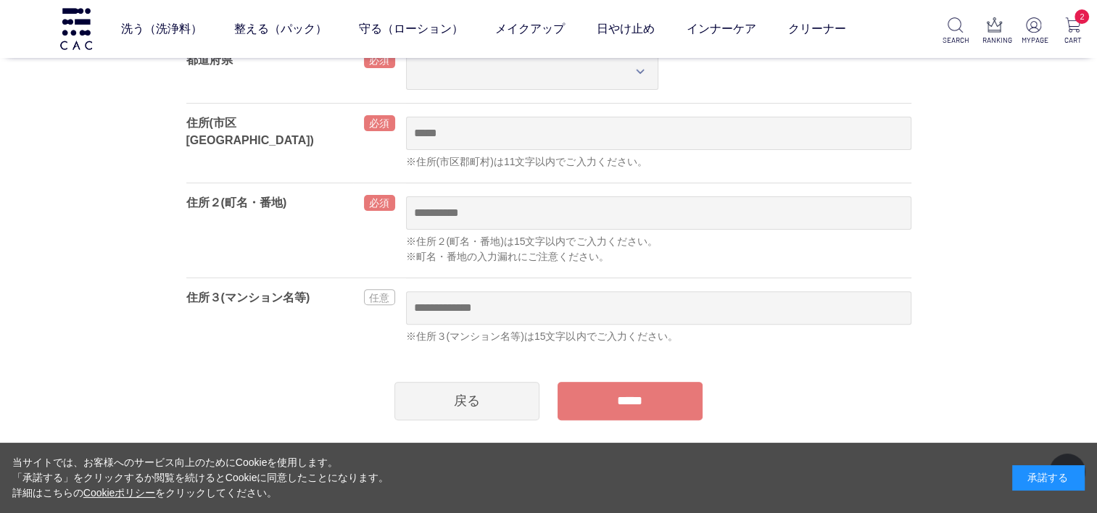
scroll to position [580, 0]
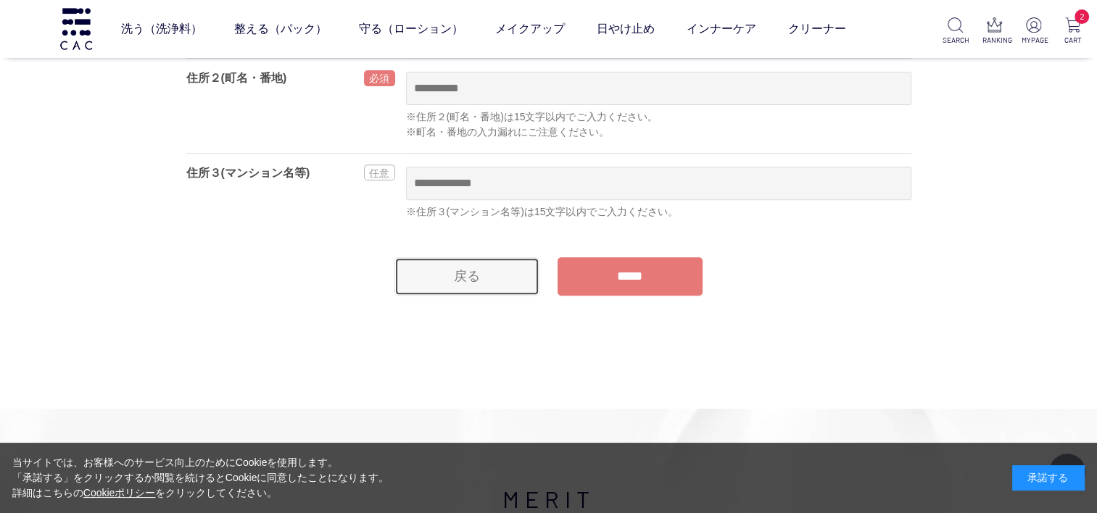
click at [497, 275] on link "戻る" at bounding box center [466, 276] width 145 height 38
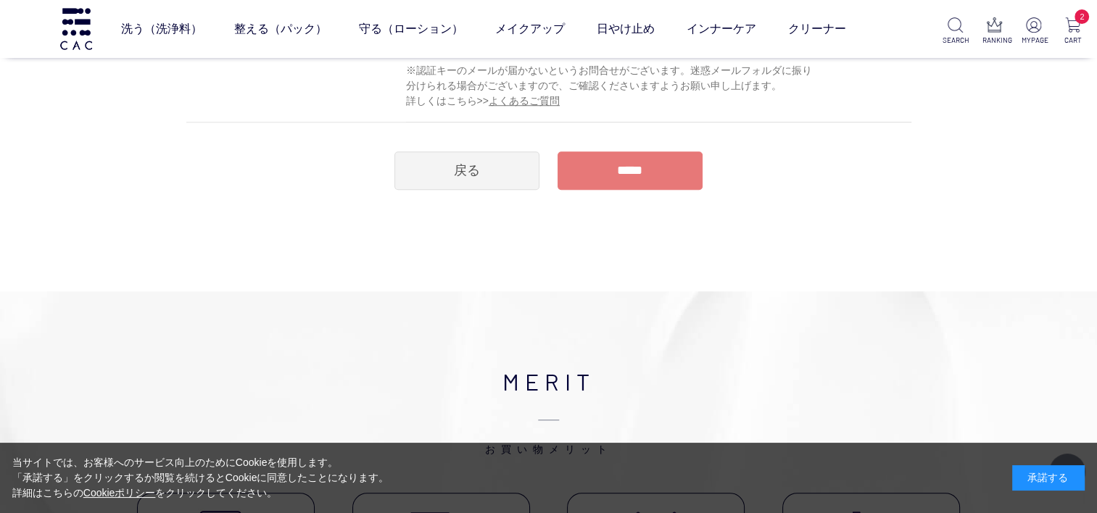
scroll to position [1232, 0]
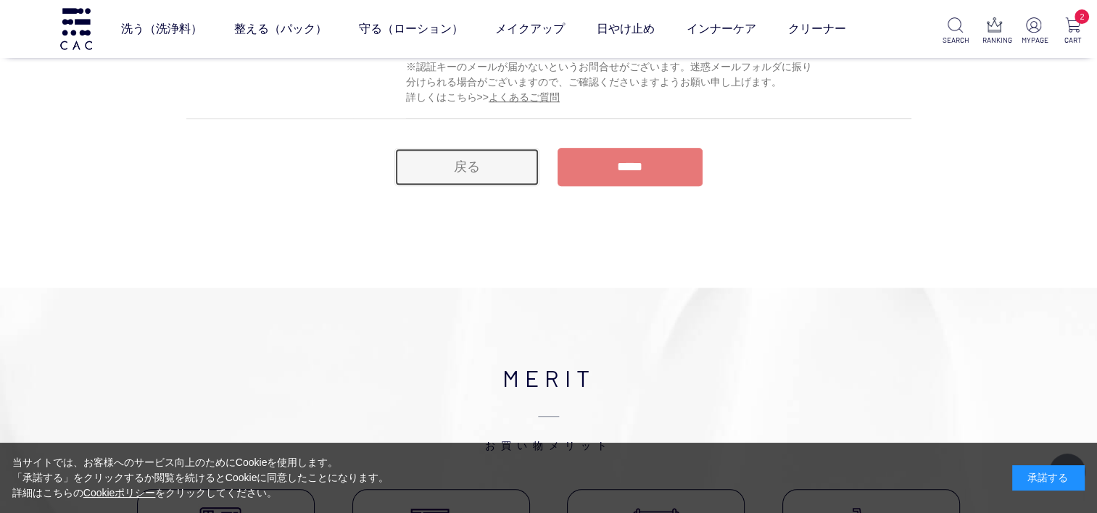
click at [452, 166] on link "戻る" at bounding box center [466, 167] width 145 height 38
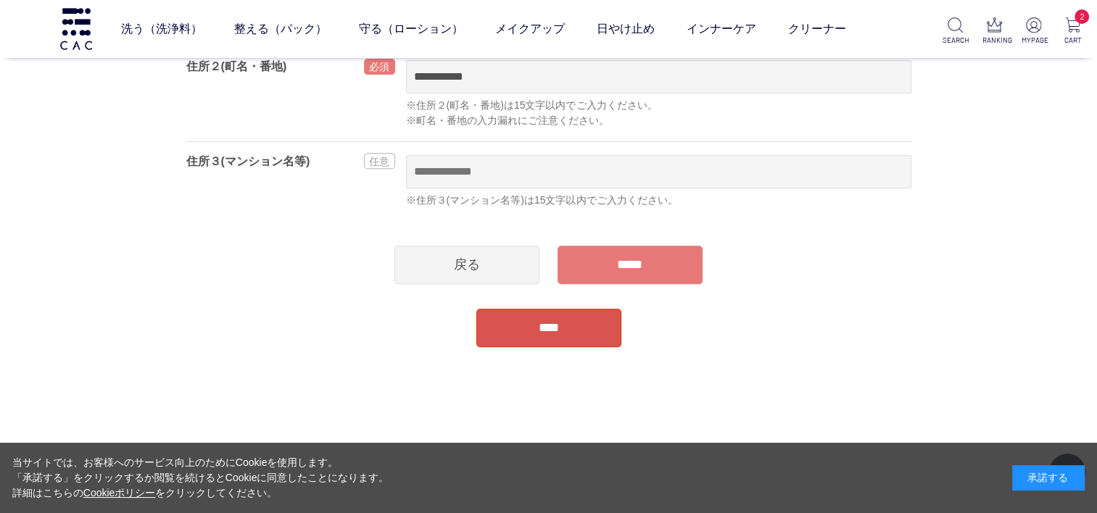
scroll to position [652, 0]
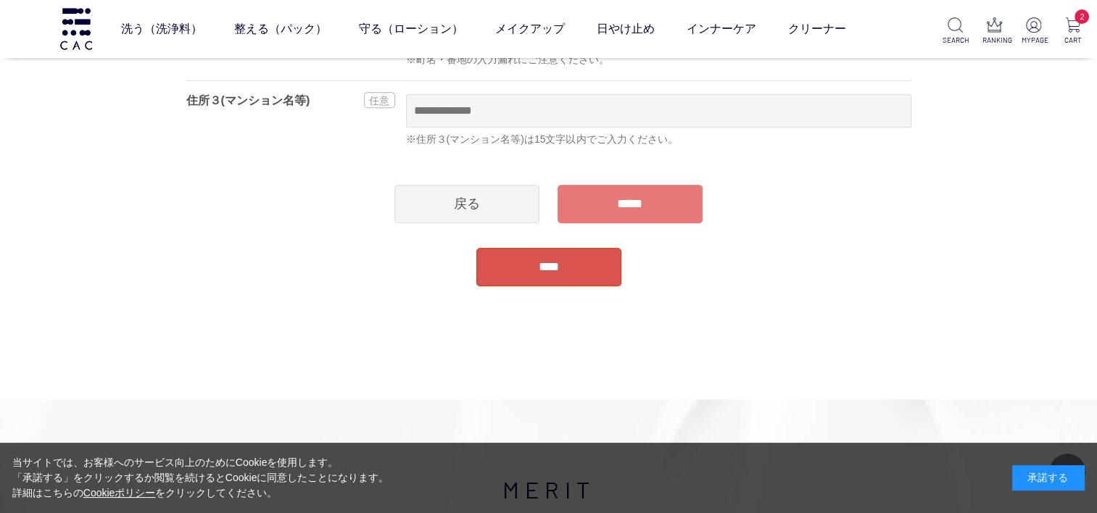
click at [605, 202] on input "*****" at bounding box center [629, 204] width 145 height 38
click at [447, 212] on link "戻る" at bounding box center [466, 204] width 145 height 38
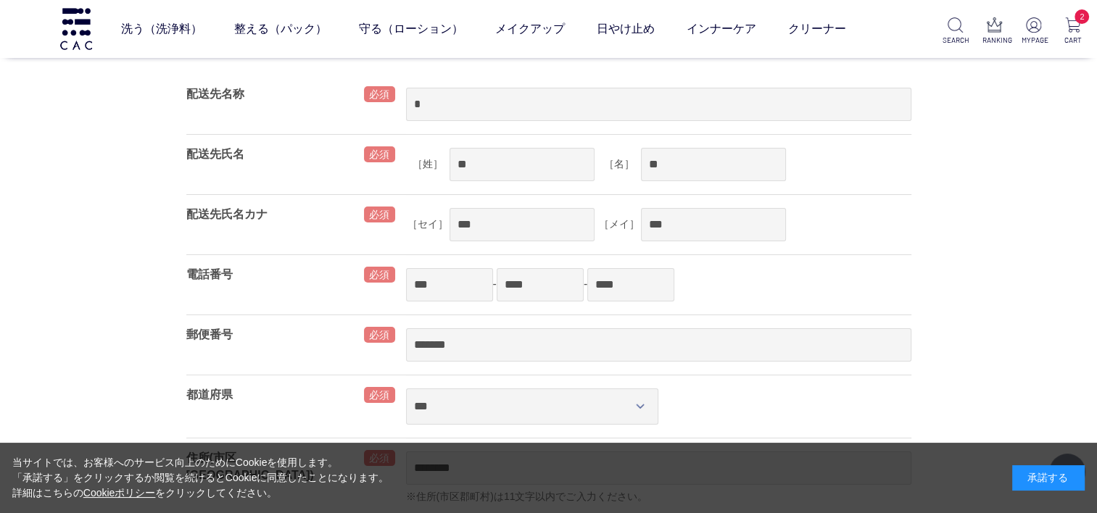
scroll to position [0, 0]
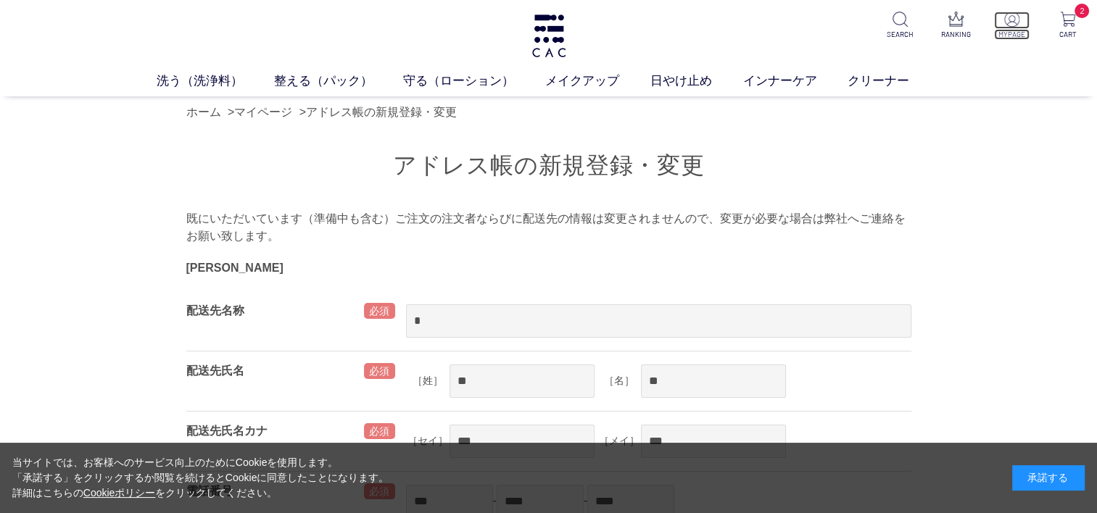
click at [1006, 23] on img at bounding box center [1011, 19] width 15 height 15
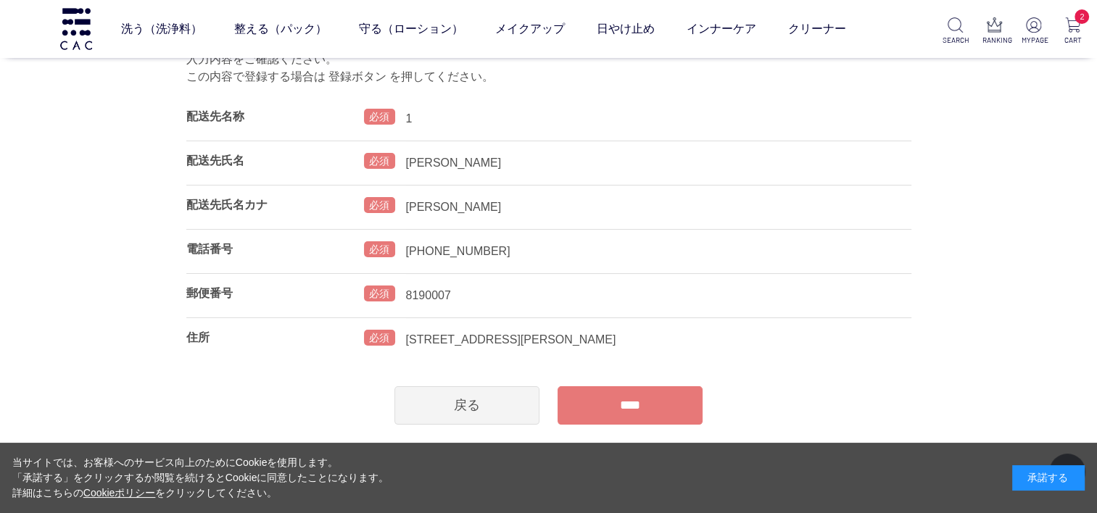
scroll to position [217, 0]
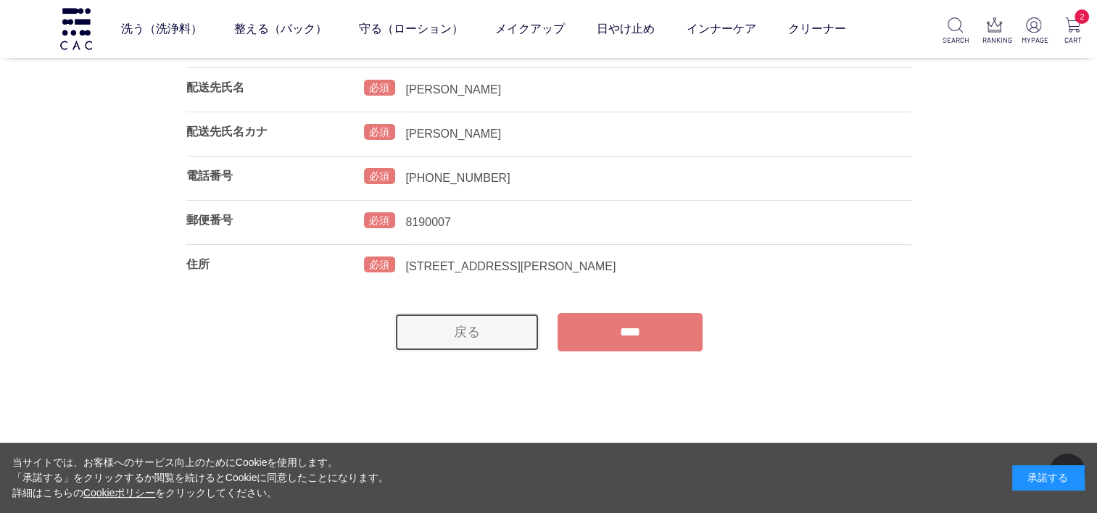
click at [473, 325] on link "戻る" at bounding box center [466, 332] width 145 height 38
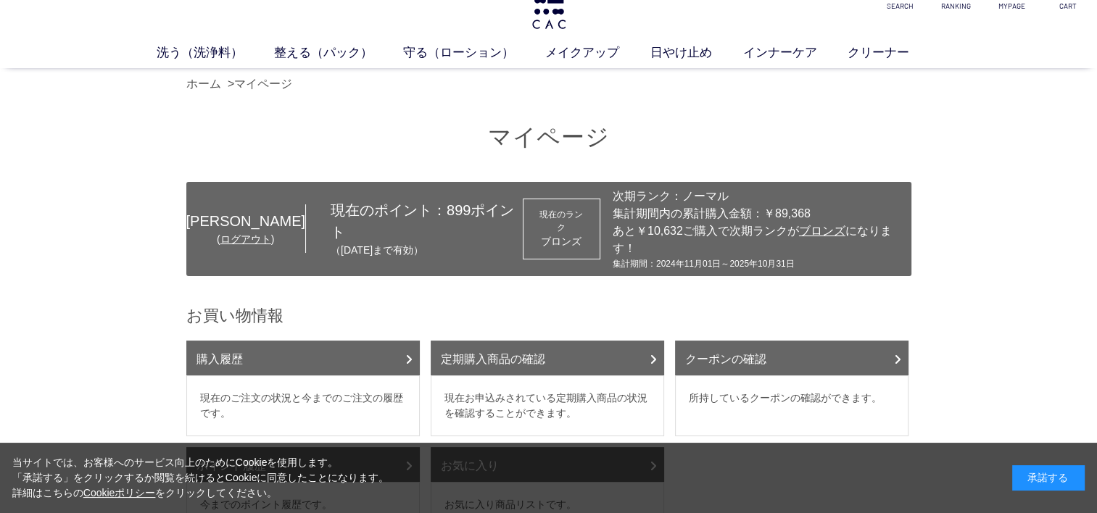
scroll to position [72, 0]
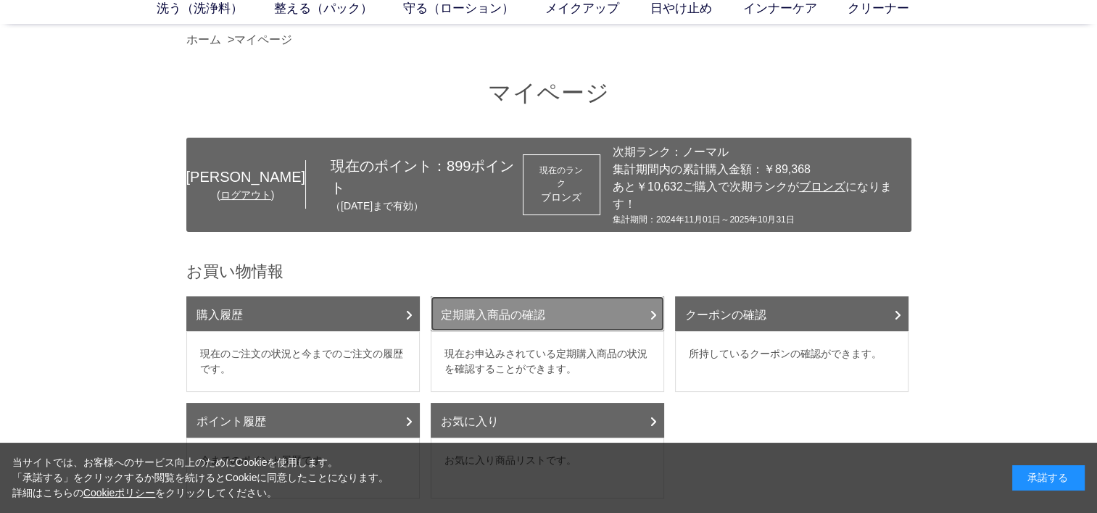
click at [575, 299] on link "定期購入商品の確認" at bounding box center [547, 313] width 233 height 35
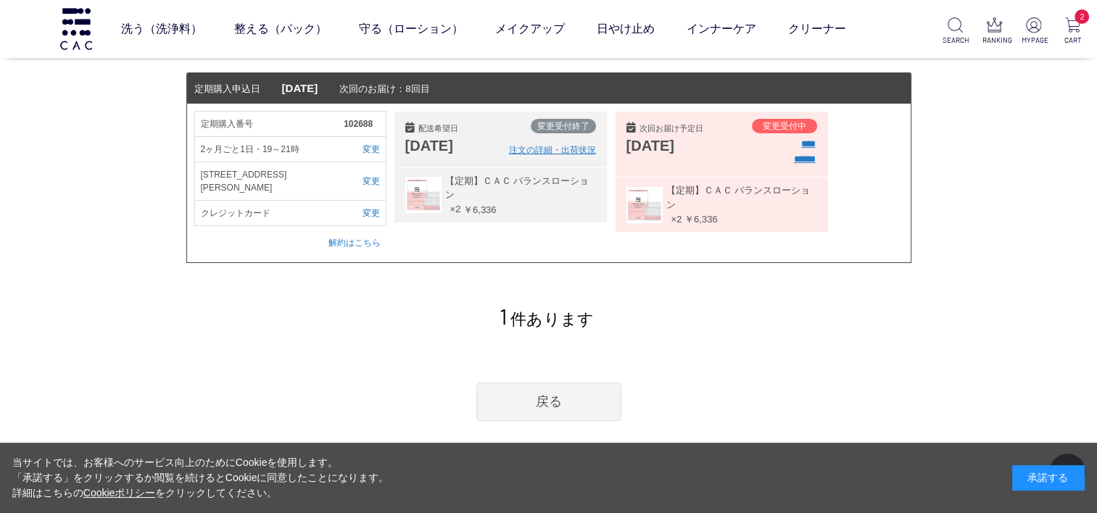
scroll to position [145, 0]
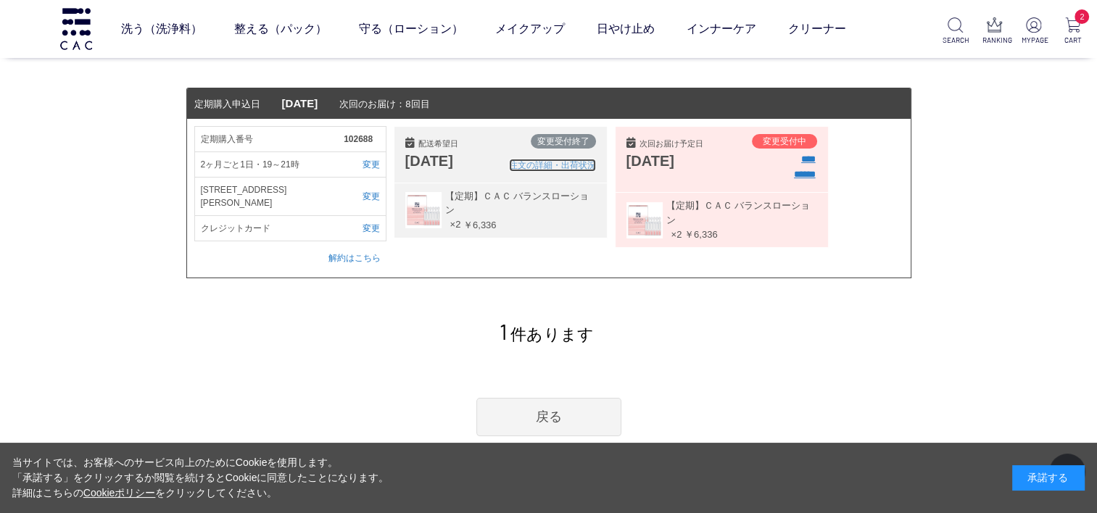
click at [553, 165] on link "注文の詳細・出荷状況" at bounding box center [552, 165] width 87 height 13
